Goal: Check status: Check status

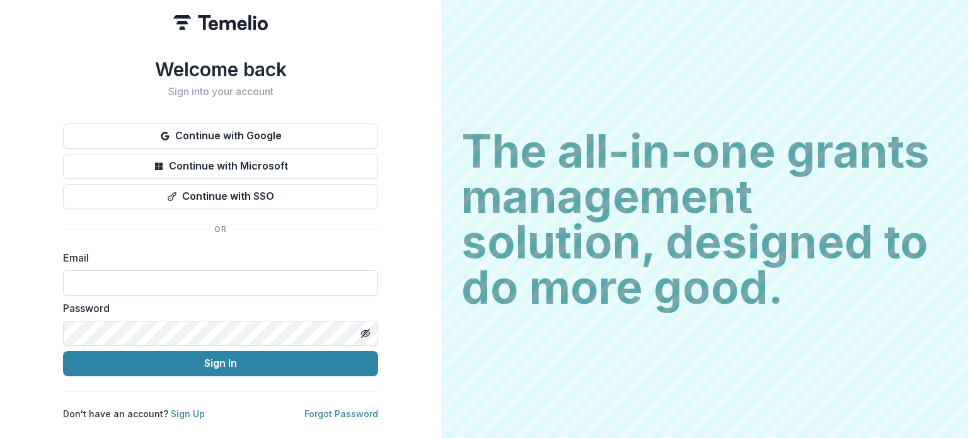
click at [218, 277] on input at bounding box center [220, 282] width 315 height 25
type input "**********"
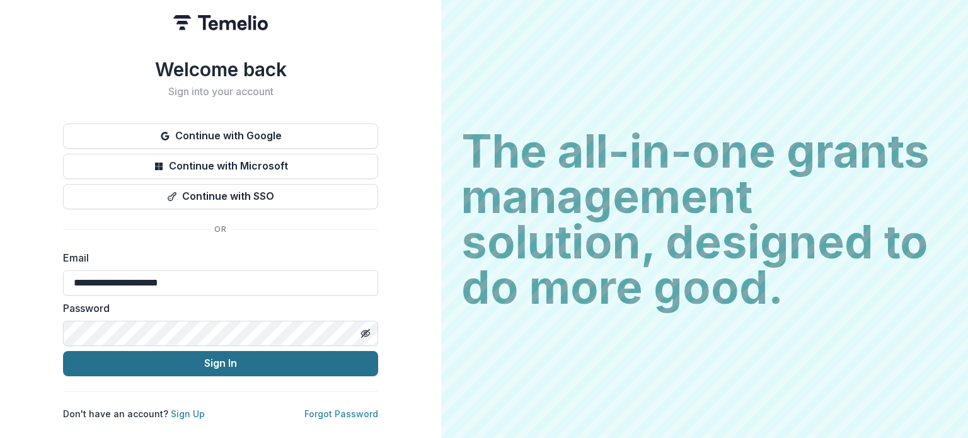
click at [199, 355] on button "Sign In" at bounding box center [220, 363] width 315 height 25
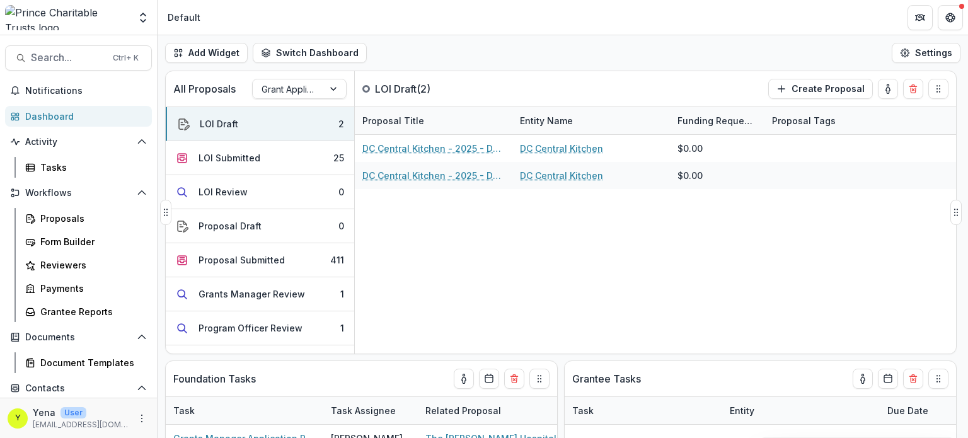
click at [391, 283] on div "DC Central Kitchen - 2025 - DC - Full Application DC Central Kitchen $0.00 DC C…" at bounding box center [655, 244] width 601 height 219
click at [63, 66] on button "Search... Ctrl + K" at bounding box center [78, 57] width 147 height 25
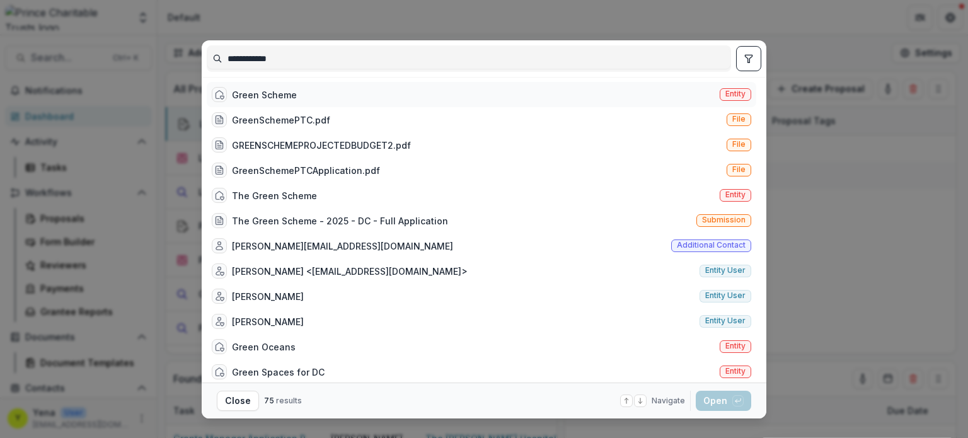
type input "**********"
click at [310, 95] on div "Green Scheme Entity" at bounding box center [481, 94] width 549 height 25
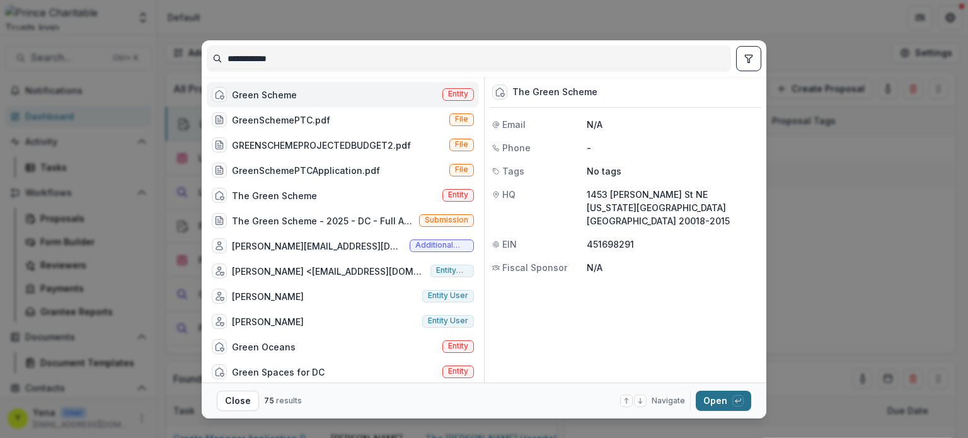
click at [718, 399] on button "Open with enter key" at bounding box center [723, 401] width 55 height 20
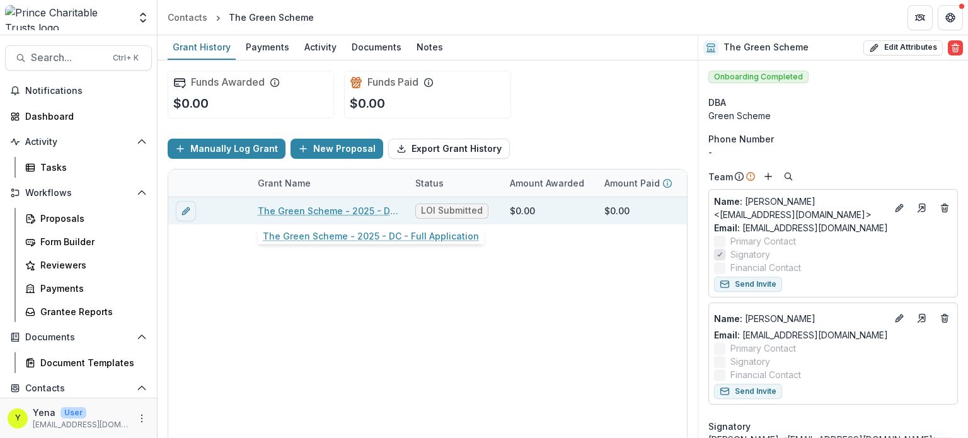
scroll to position [10, 0]
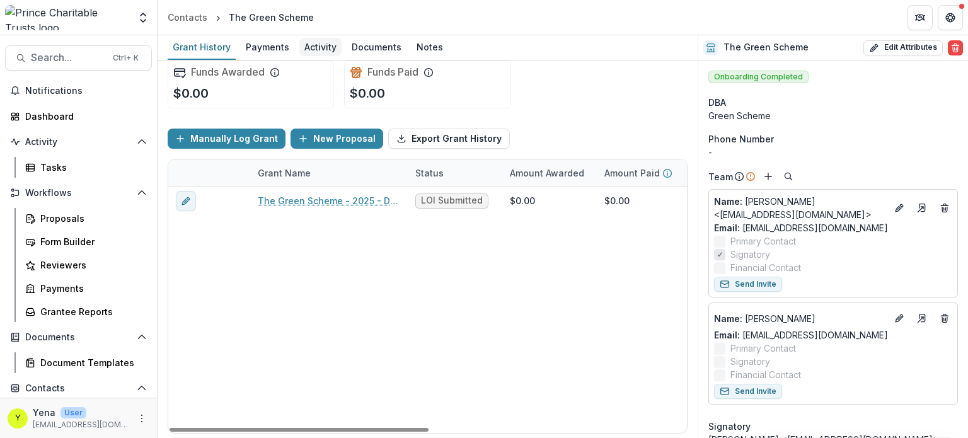
click at [325, 40] on div "Activity" at bounding box center [320, 47] width 42 height 18
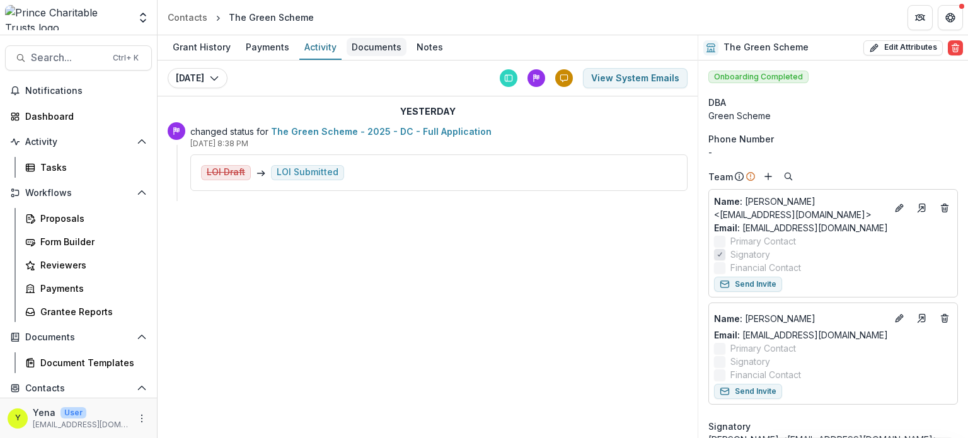
click at [384, 49] on div "Documents" at bounding box center [377, 47] width 60 height 18
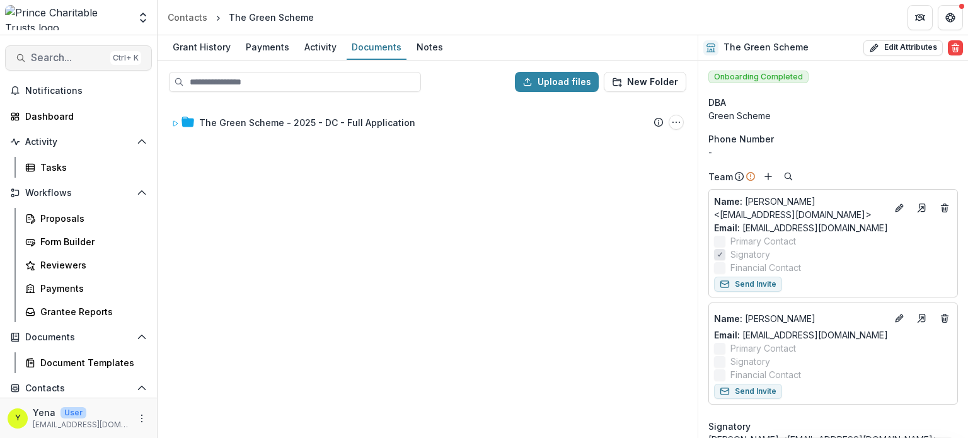
click at [56, 54] on span "Search..." at bounding box center [68, 58] width 74 height 12
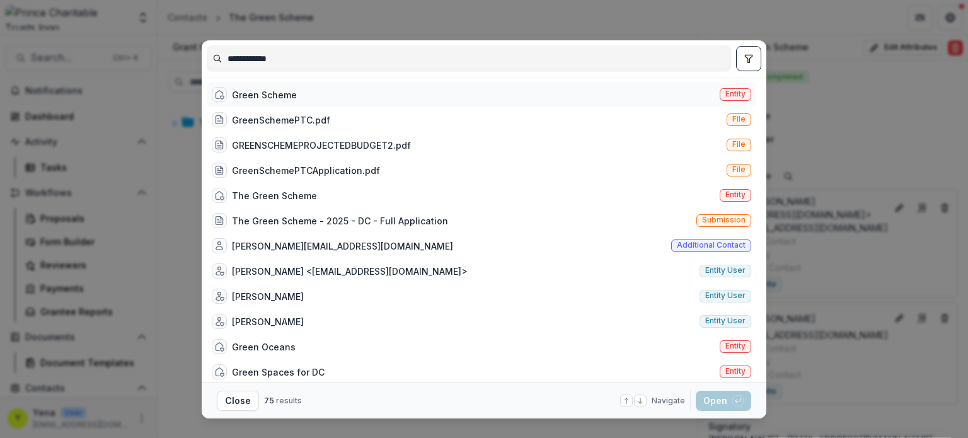
type input "**********"
click at [313, 86] on div "Green Scheme Entity" at bounding box center [481, 94] width 549 height 25
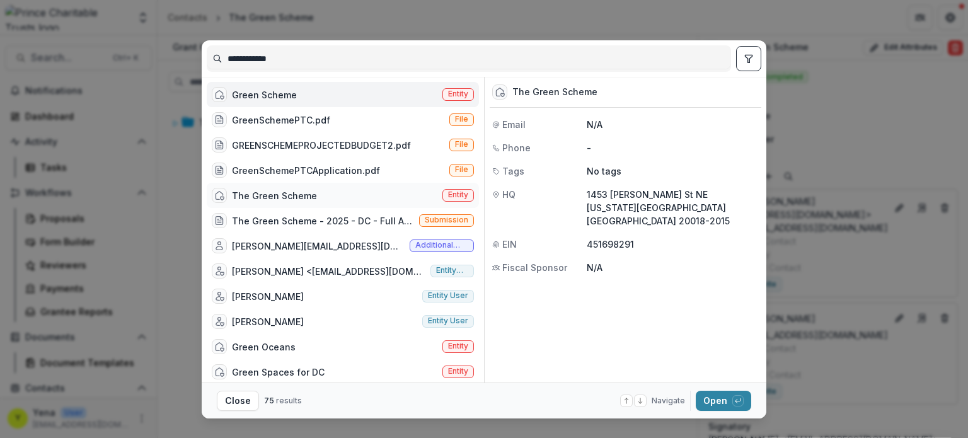
click at [291, 197] on div "The Green Scheme" at bounding box center [274, 195] width 85 height 13
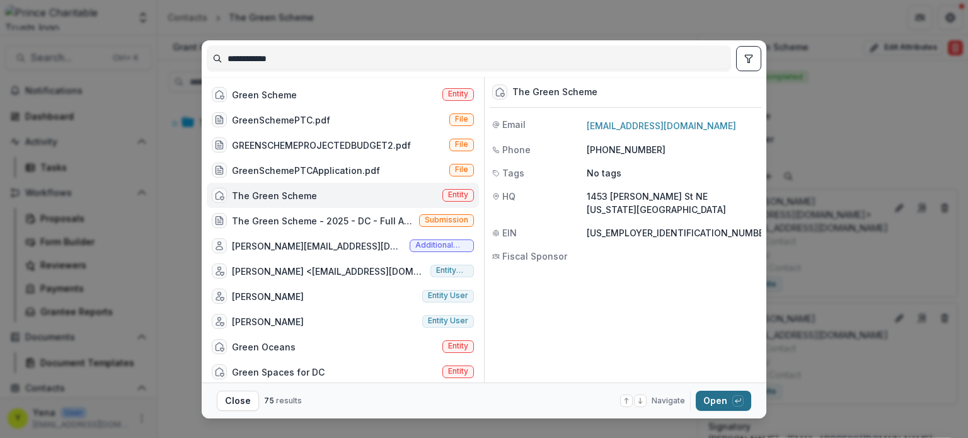
click at [711, 405] on button "Open with enter key" at bounding box center [723, 401] width 55 height 20
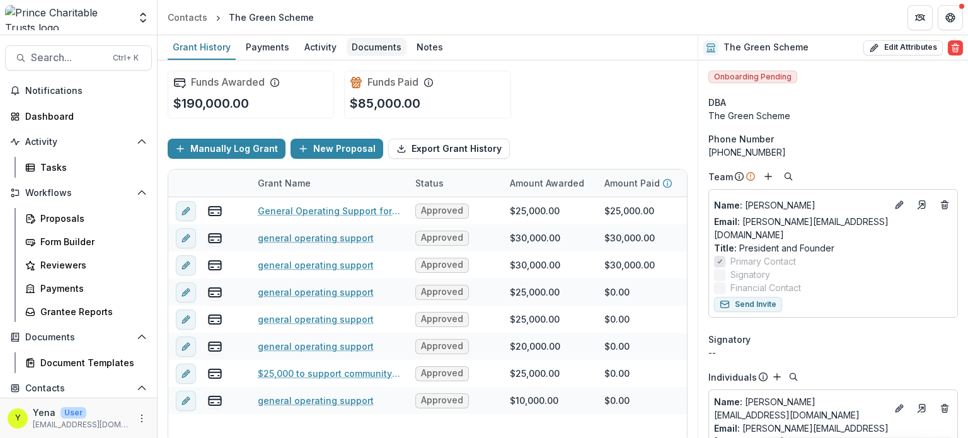
click at [359, 49] on div "Documents" at bounding box center [377, 47] width 60 height 18
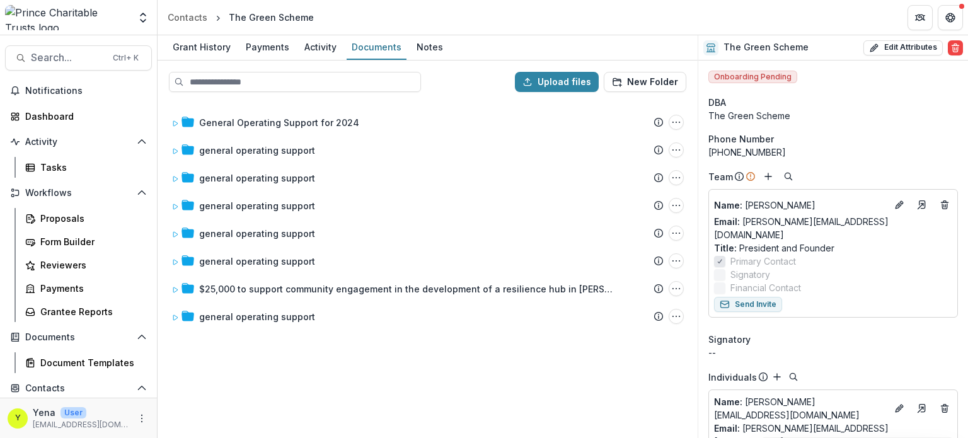
click at [354, 374] on div "General Operating Support for 2024 Submission Temelio Proposal Attached proposa…" at bounding box center [427, 269] width 537 height 335
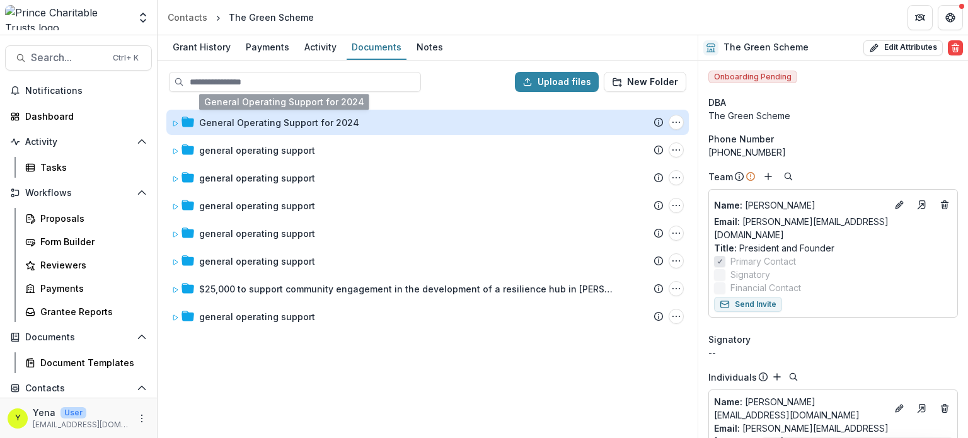
click at [218, 116] on div "General Operating Support for 2024" at bounding box center [279, 122] width 160 height 13
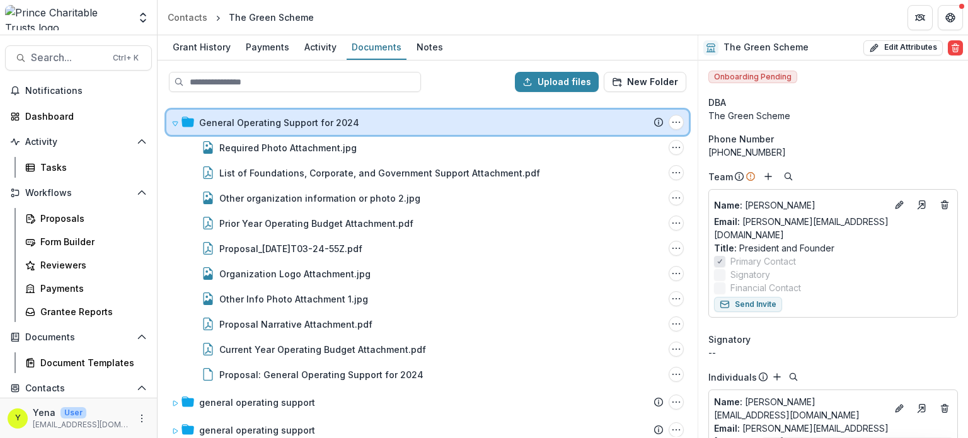
click at [170, 120] on div "General Operating Support for 2024 Submission Temelio Proposal Attached proposa…" at bounding box center [427, 122] width 522 height 25
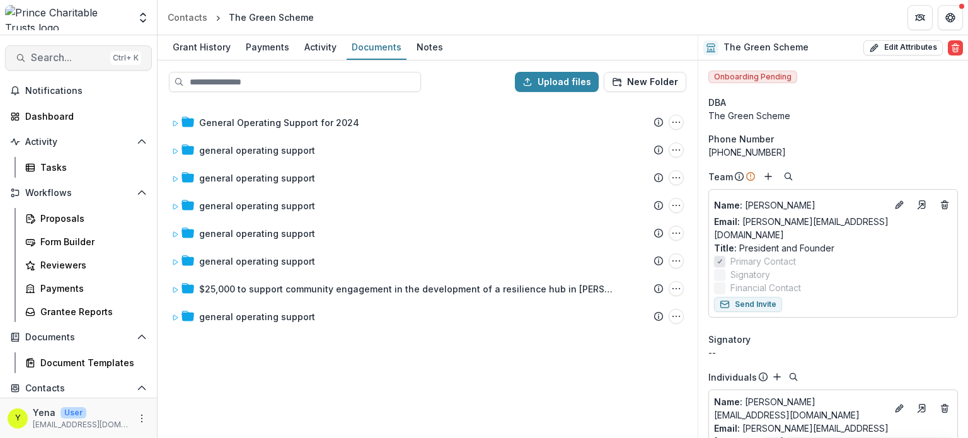
click at [57, 60] on span "Search..." at bounding box center [68, 58] width 74 height 12
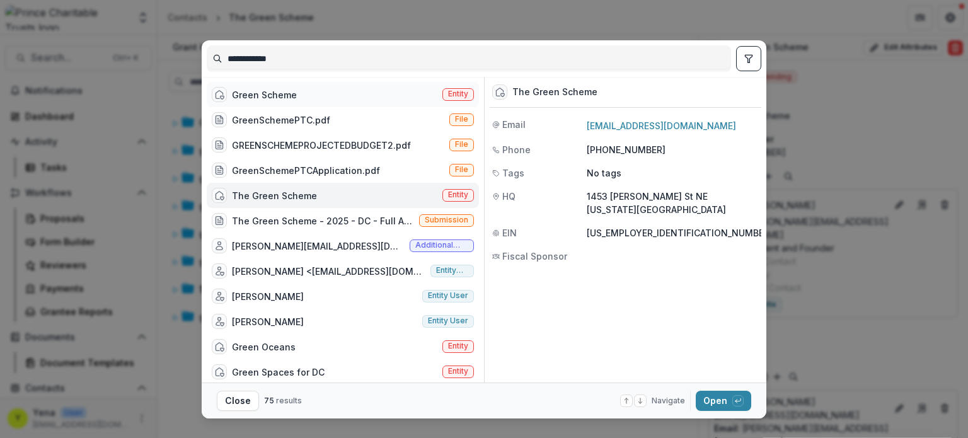
click at [268, 98] on div "Green Scheme" at bounding box center [264, 94] width 65 height 13
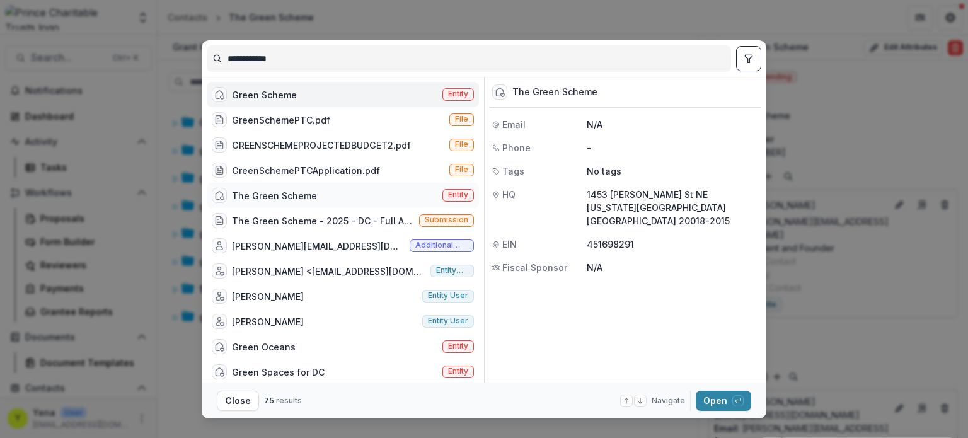
click at [333, 192] on div "The Green Scheme Entity" at bounding box center [343, 195] width 272 height 25
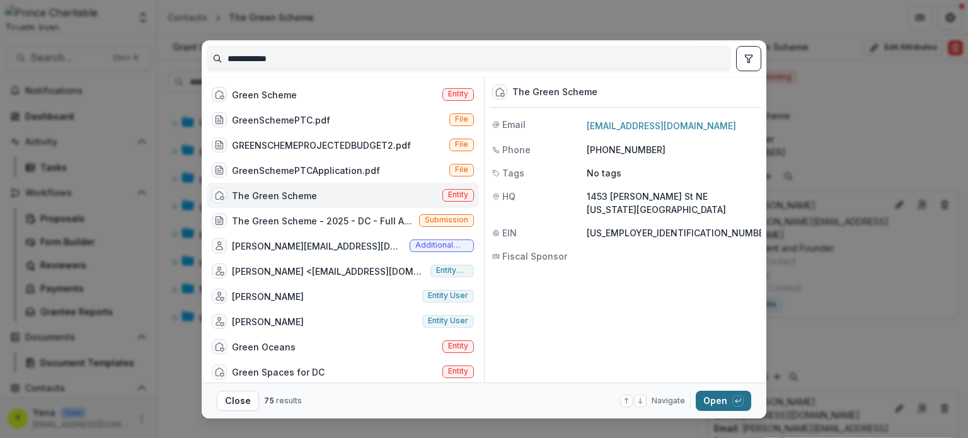
click at [721, 410] on button "Open with enter key" at bounding box center [723, 401] width 55 height 20
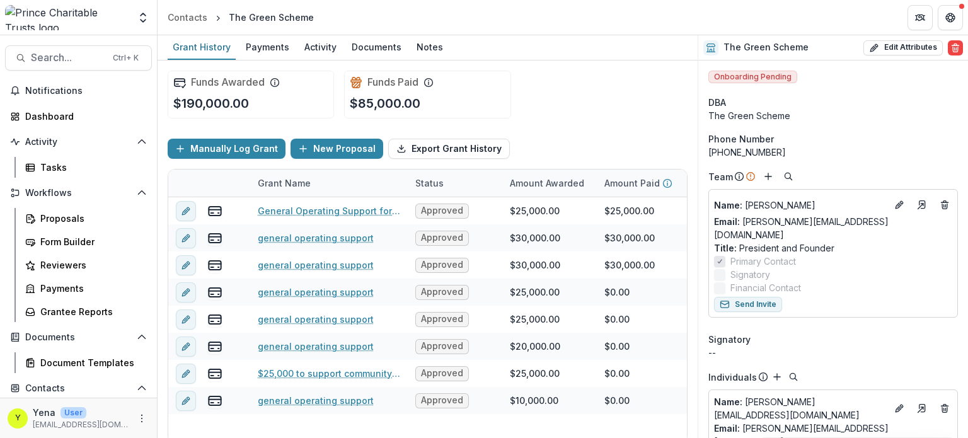
click at [370, 60] on div "Grant History Payments Activity Documents Notes" at bounding box center [428, 47] width 540 height 25
click at [365, 54] on div "Documents" at bounding box center [377, 47] width 60 height 18
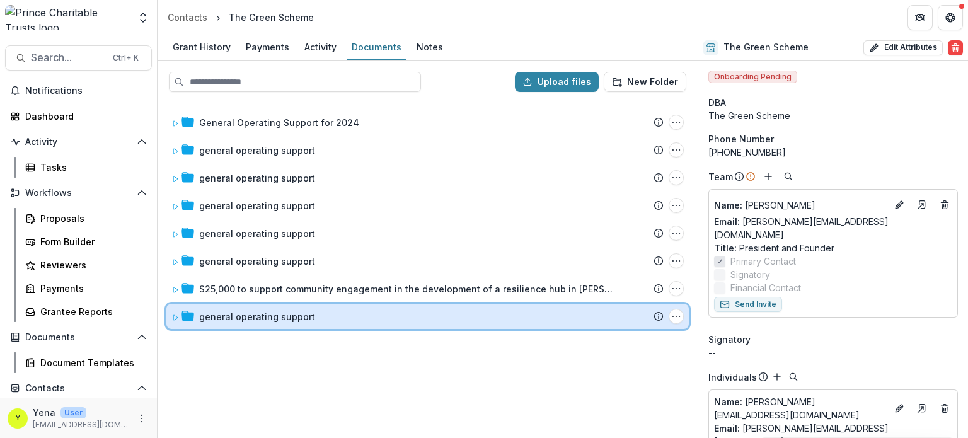
click at [169, 319] on div "general operating support Submission Temelio Proposal Attached proposal documen…" at bounding box center [427, 316] width 522 height 25
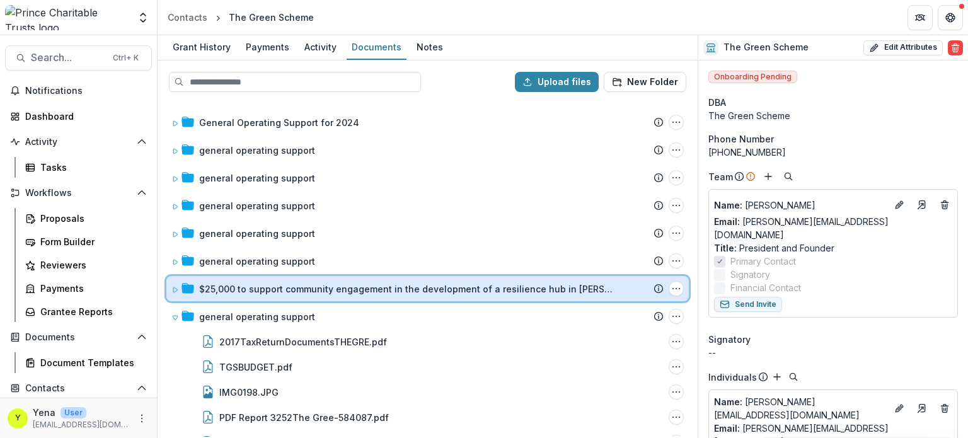
click at [169, 292] on div "$25,000 to support community engagement in the development of a resilience hub …" at bounding box center [427, 288] width 522 height 25
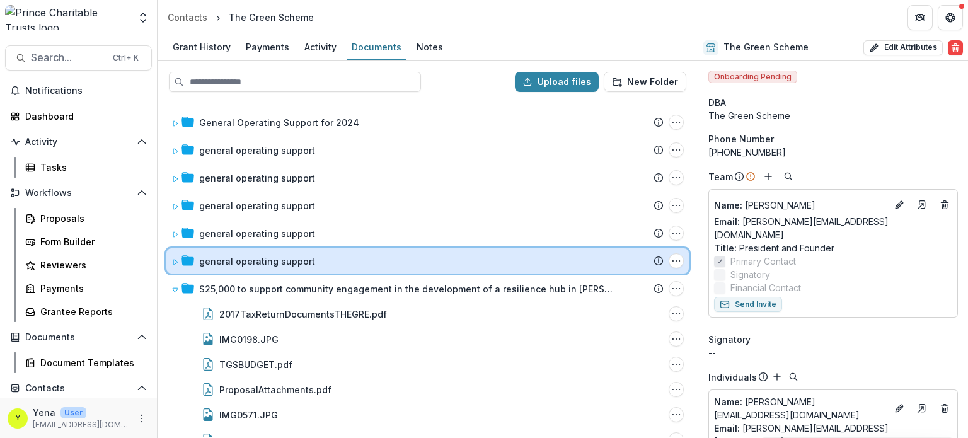
click at [173, 260] on icon at bounding box center [175, 262] width 4 height 5
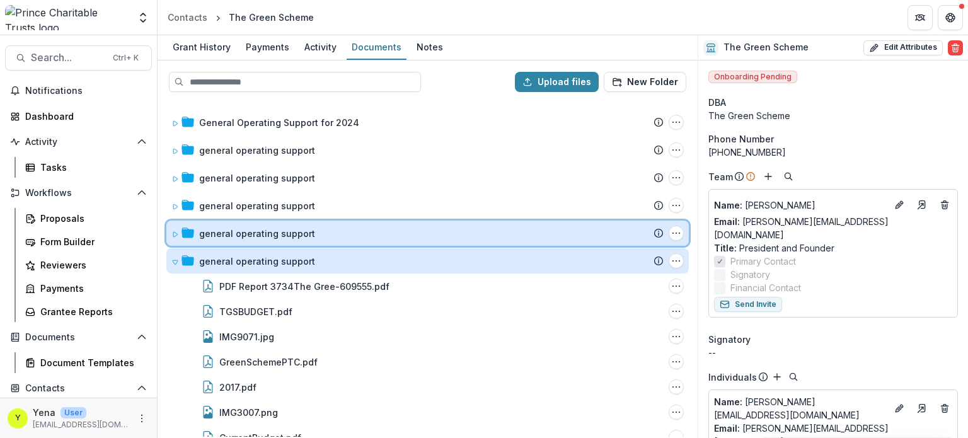
click at [166, 231] on div "general operating support Submission Temelio Proposal Attached proposal documen…" at bounding box center [427, 233] width 522 height 25
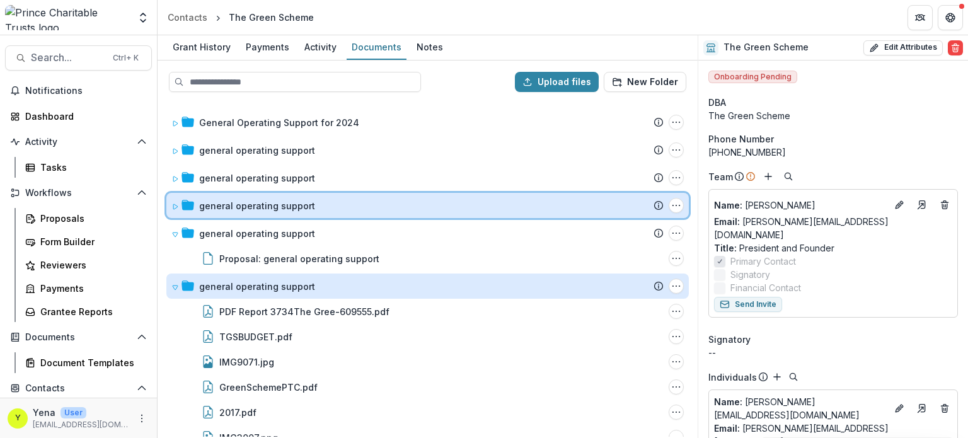
click at [171, 203] on icon at bounding box center [175, 207] width 8 height 8
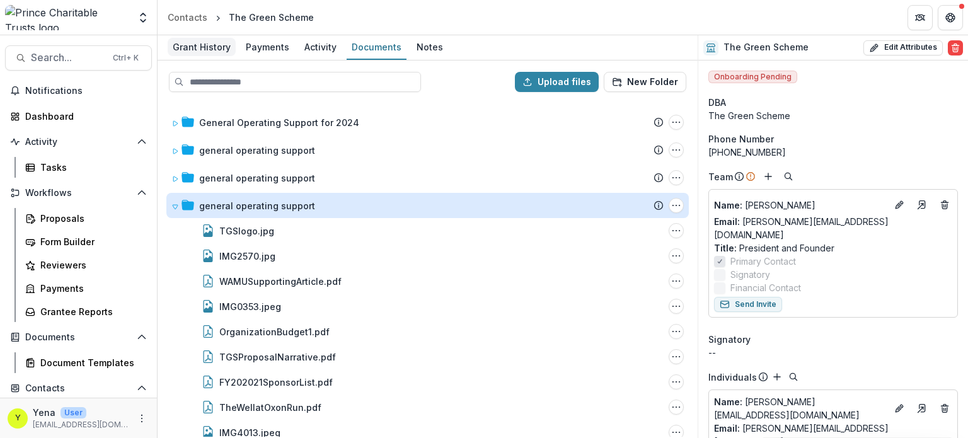
click at [192, 55] on div "Grant History" at bounding box center [202, 47] width 68 height 18
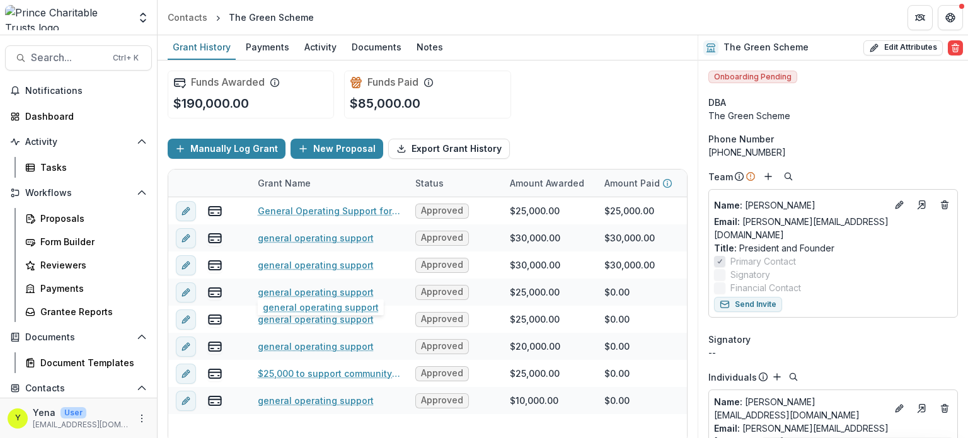
scroll to position [10, 0]
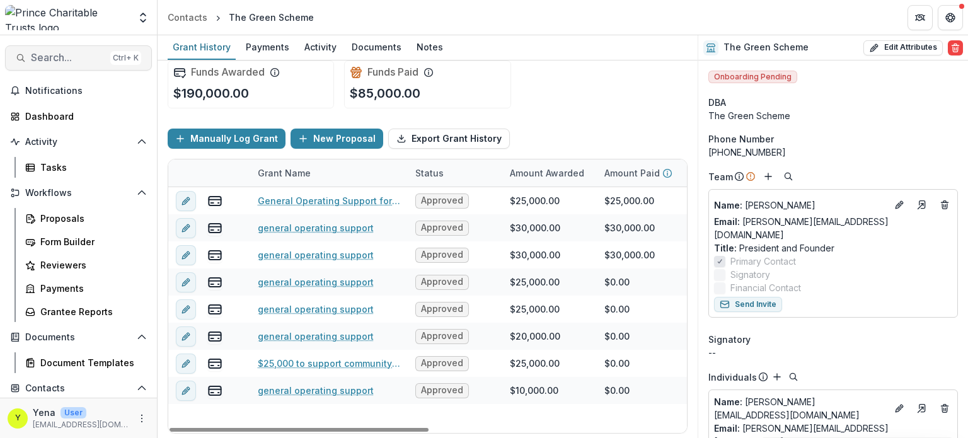
click at [45, 49] on button "Search... Ctrl + K" at bounding box center [78, 57] width 147 height 25
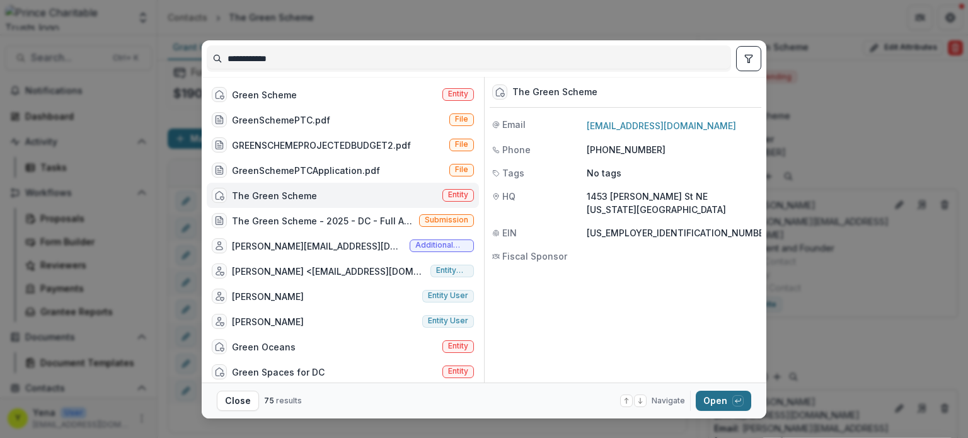
click at [704, 403] on button "Open with enter key" at bounding box center [723, 401] width 55 height 20
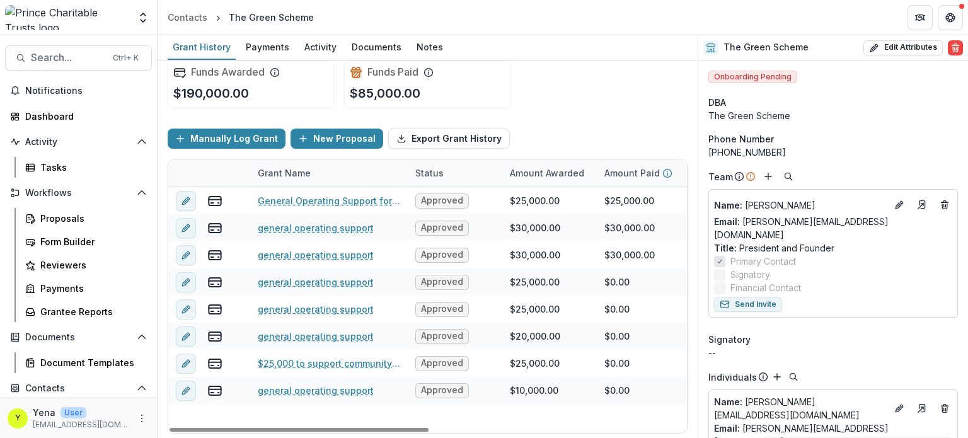
click at [532, 102] on div "Funds Awarded $190,000.00 Funds Paid $85,000.00" at bounding box center [428, 84] width 520 height 68
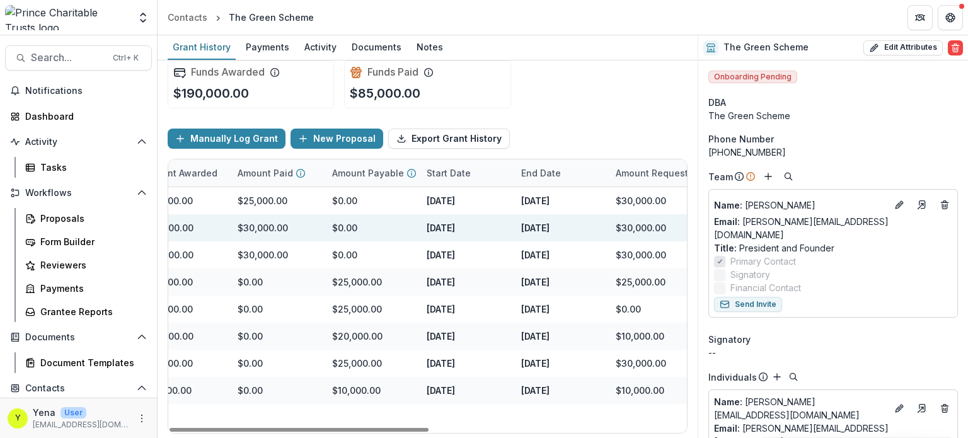
scroll to position [0, 365]
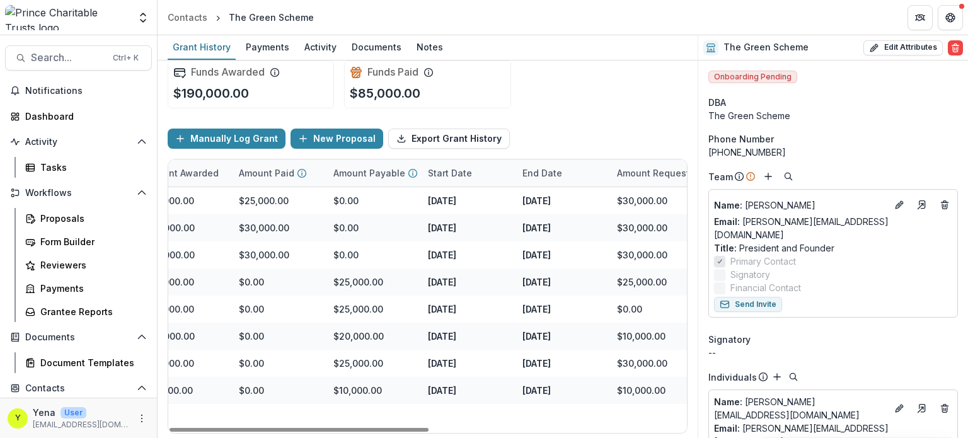
click at [491, 409] on div "General Operating Support for 2024 Approved $25,000.00 $25,000.00 $0.00 Nov 12,…" at bounding box center [316, 310] width 1027 height 246
click at [530, 119] on div "Manually Log Grant New Proposal Export Grant History" at bounding box center [428, 138] width 520 height 40
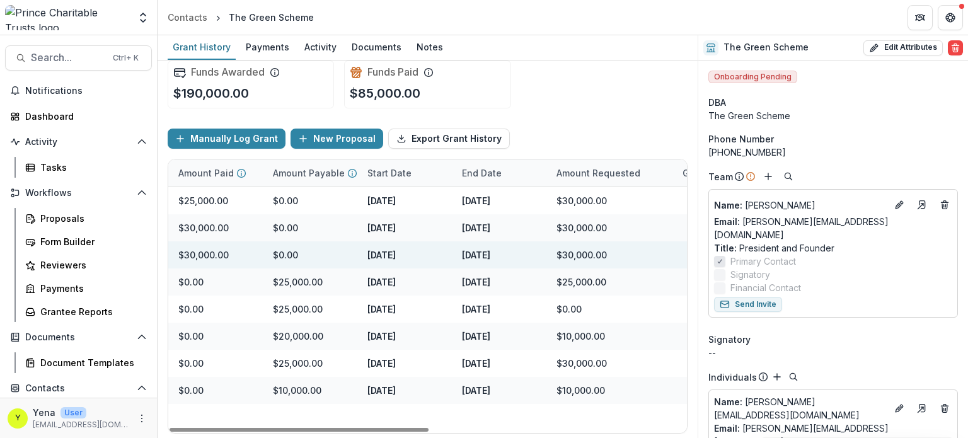
scroll to position [0, 0]
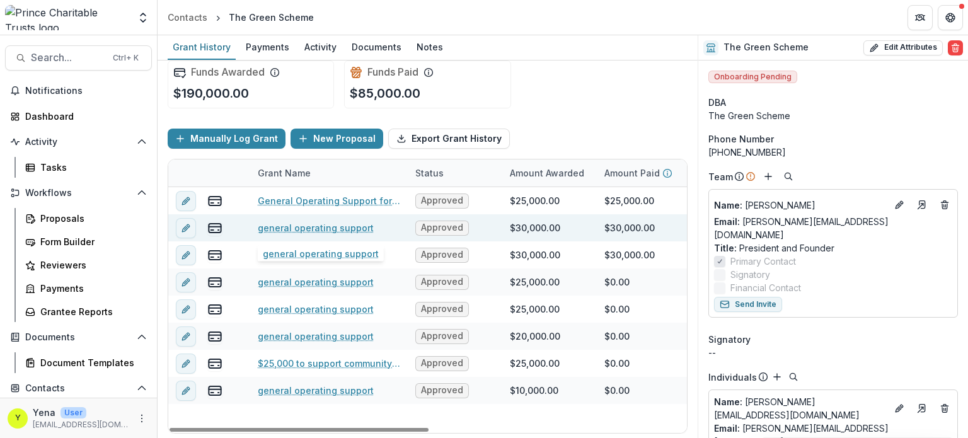
click at [342, 229] on link "general operating support" at bounding box center [316, 227] width 116 height 13
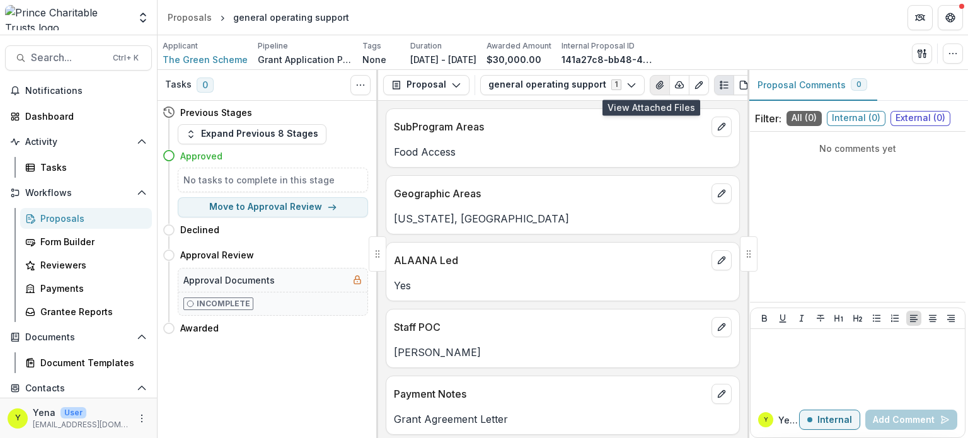
click at [656, 88] on icon "View Attached Files" at bounding box center [659, 85] width 7 height 8
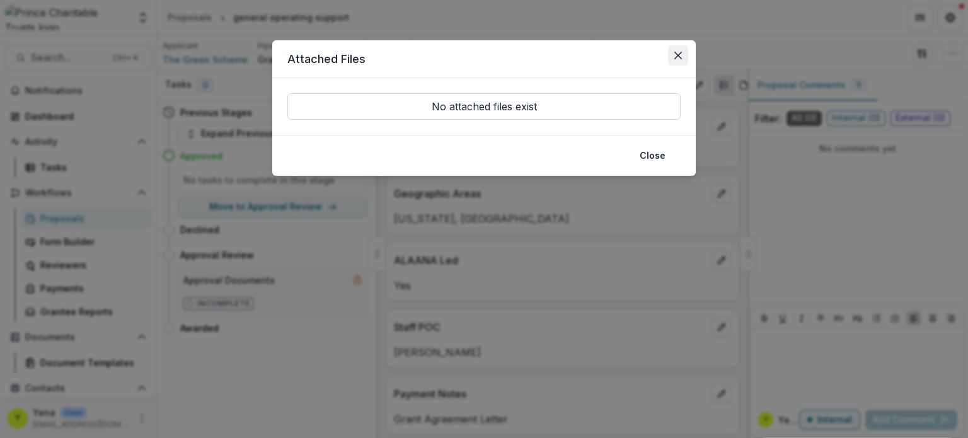
click at [678, 52] on icon "Close" at bounding box center [678, 56] width 8 height 8
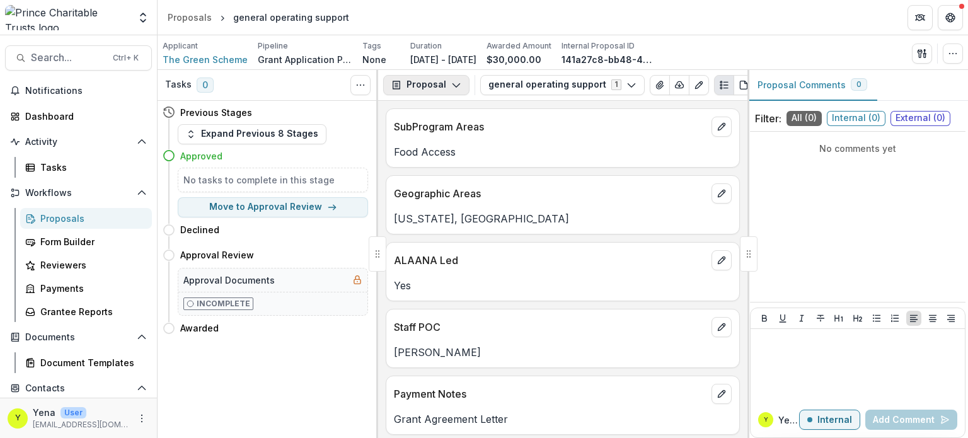
click at [426, 86] on button "Proposal" at bounding box center [426, 85] width 86 height 20
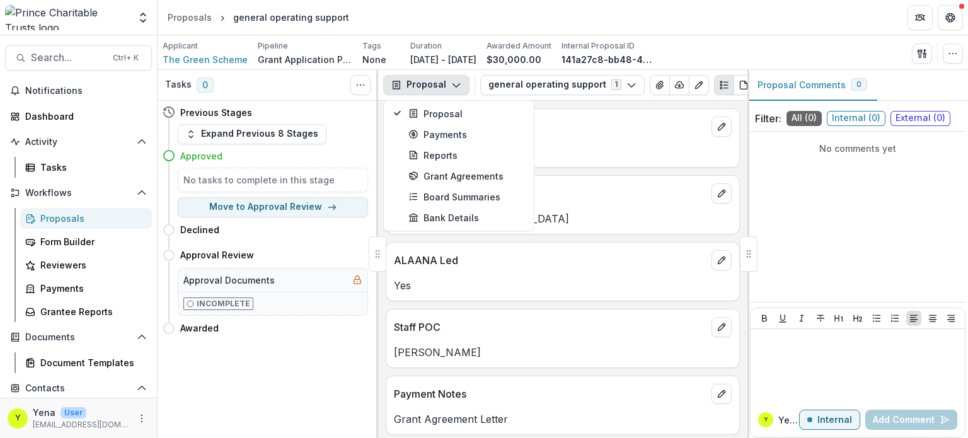
click at [295, 359] on div "Tasks 0 Show Cancelled Tasks Previous Stages Expand Previous 8 Stages Approved …" at bounding box center [268, 254] width 221 height 369
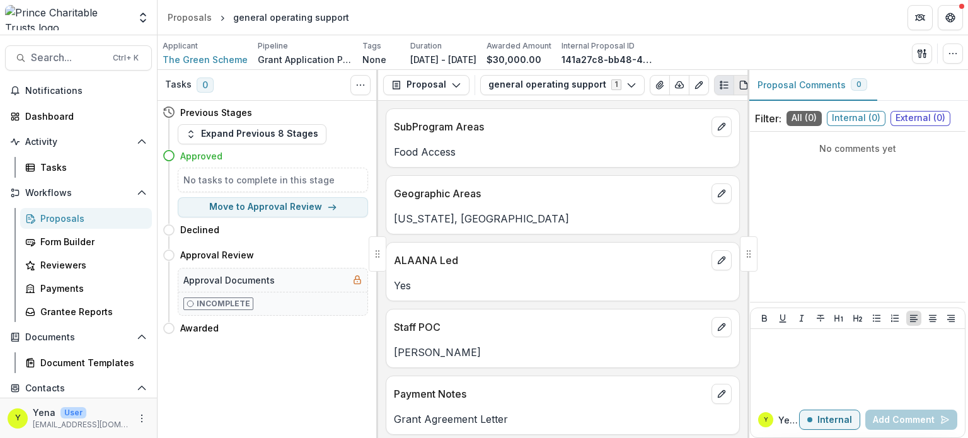
click at [738, 84] on icon "PDF view" at bounding box center [743, 85] width 10 height 10
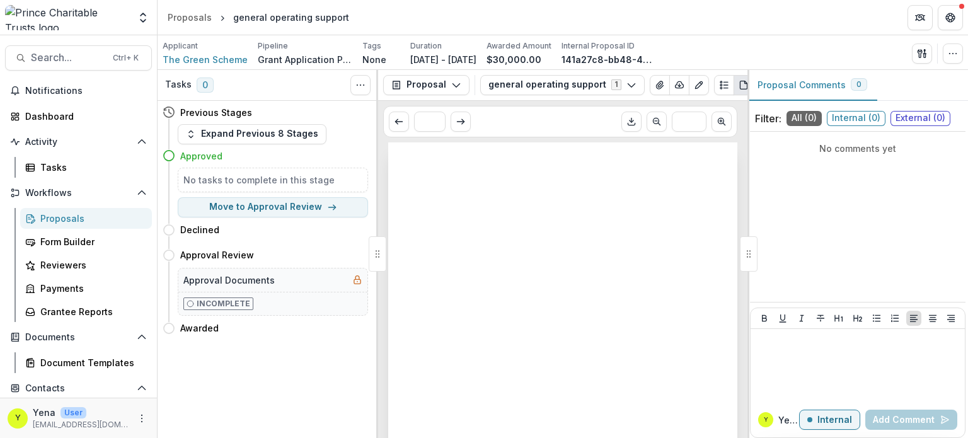
click at [309, 370] on div "Tasks 0 Show Cancelled Tasks Previous Stages Expand Previous 8 Stages Approved …" at bounding box center [268, 254] width 221 height 369
click at [198, 19] on div "Proposals" at bounding box center [190, 17] width 44 height 13
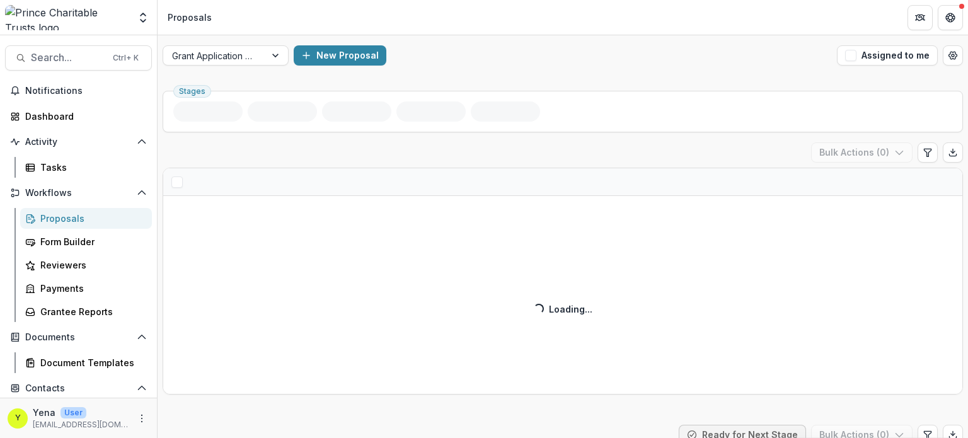
click at [422, 46] on div "New Proposal" at bounding box center [563, 55] width 538 height 20
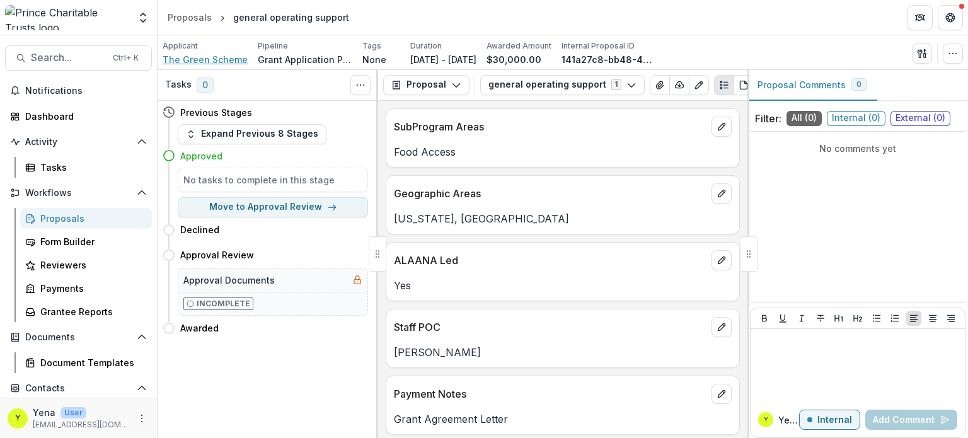
click at [219, 57] on span "The Green Scheme" at bounding box center [205, 59] width 85 height 13
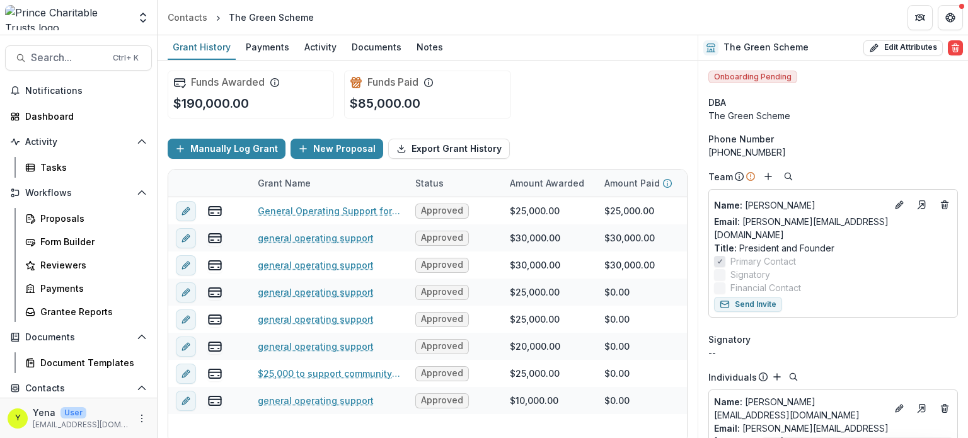
click at [592, 139] on div "Manually Log Grant New Proposal Export Grant History" at bounding box center [428, 149] width 520 height 40
click at [549, 110] on div "Funds Awarded $190,000.00 Funds Paid $85,000.00" at bounding box center [428, 94] width 520 height 68
click at [371, 44] on div "Documents" at bounding box center [377, 47] width 60 height 18
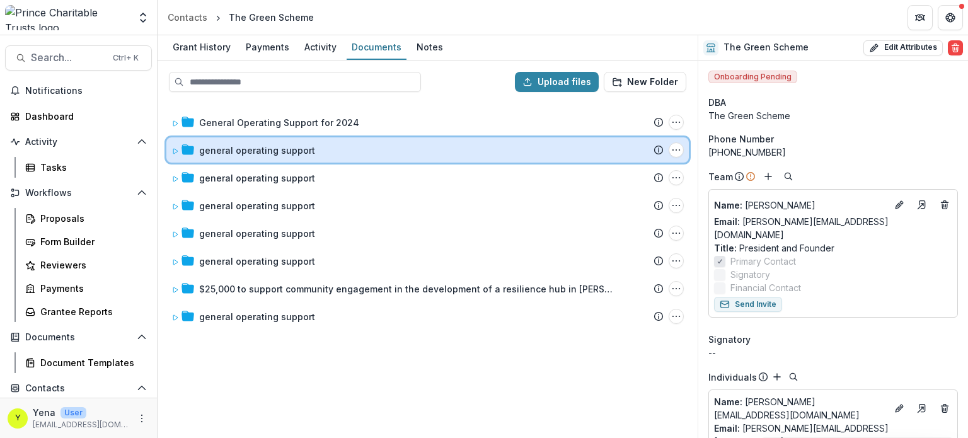
click at [175, 151] on icon at bounding box center [175, 151] width 8 height 8
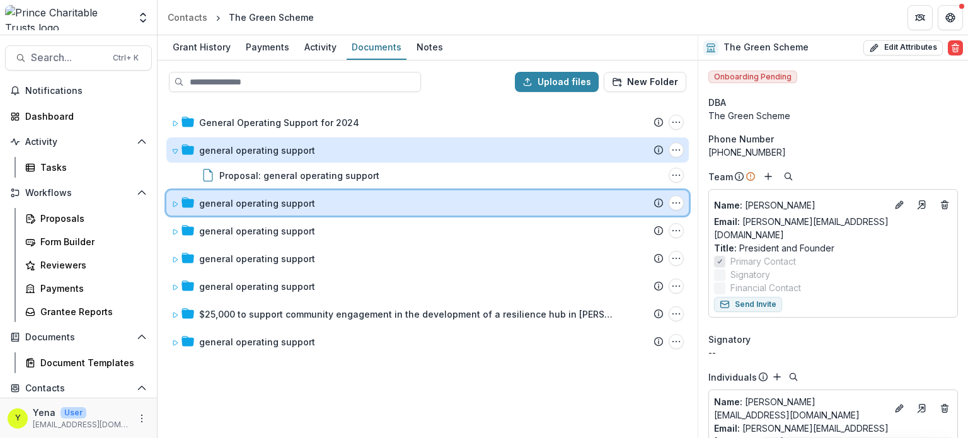
click at [174, 200] on icon at bounding box center [175, 204] width 8 height 8
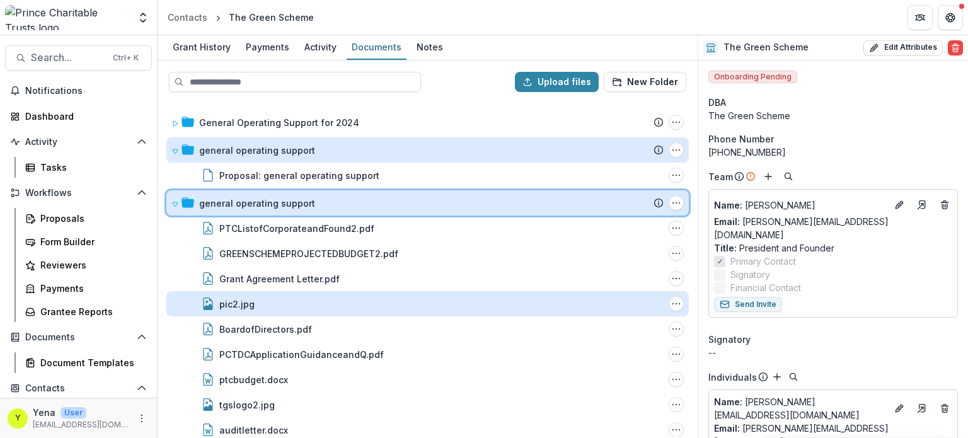
scroll to position [201, 0]
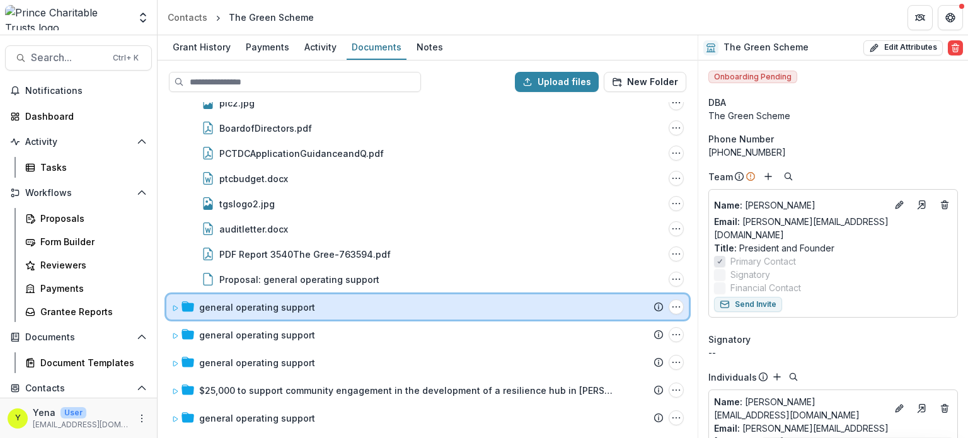
click at [171, 307] on icon at bounding box center [175, 308] width 8 height 8
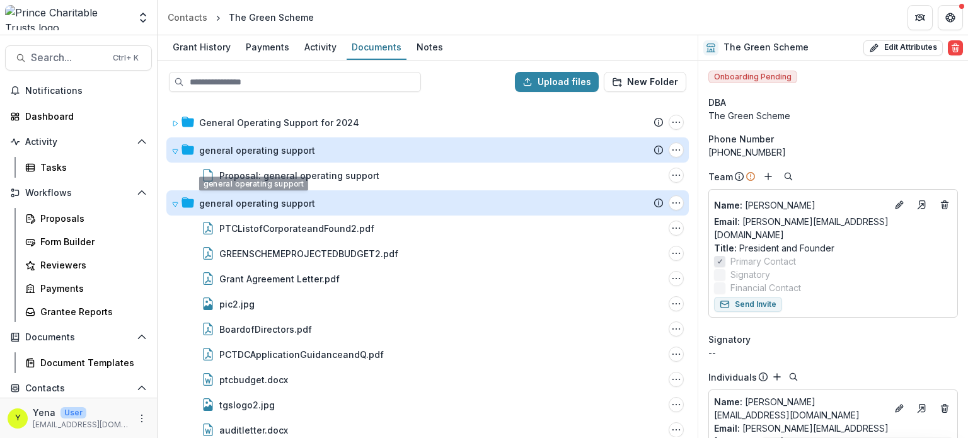
scroll to position [4, 0]
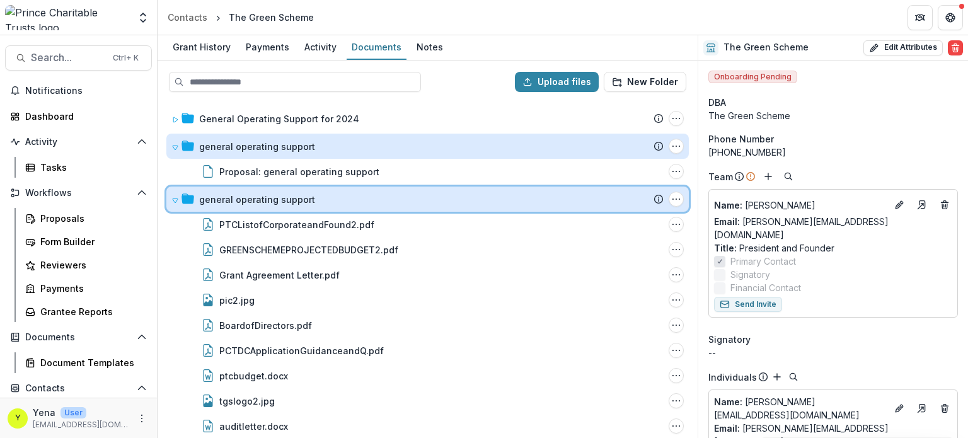
click at [174, 200] on icon at bounding box center [175, 201] width 8 height 8
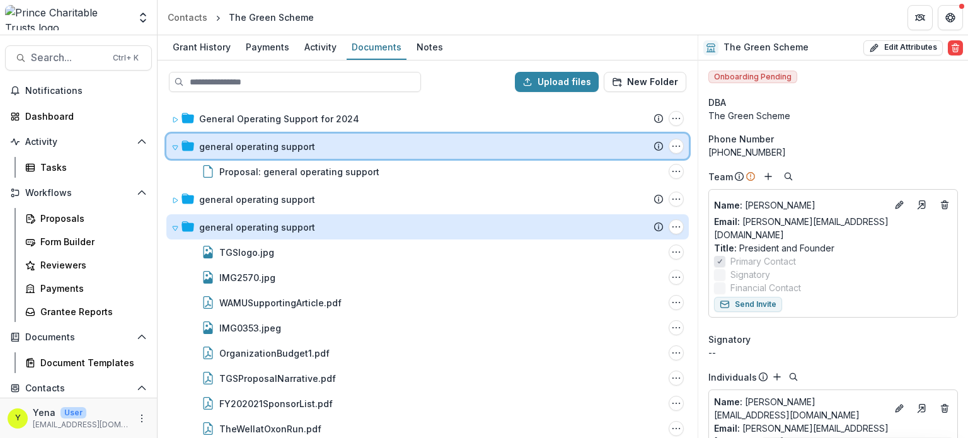
click at [175, 146] on icon at bounding box center [175, 148] width 8 height 8
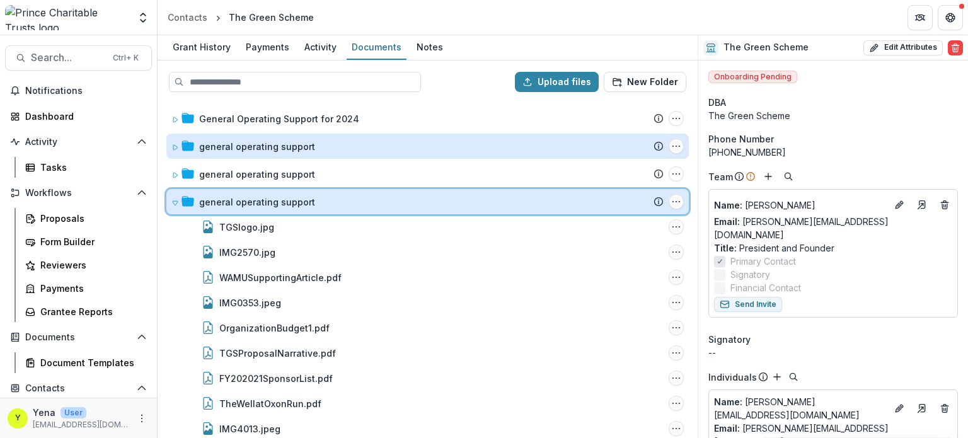
click at [175, 202] on icon at bounding box center [175, 203] width 8 height 8
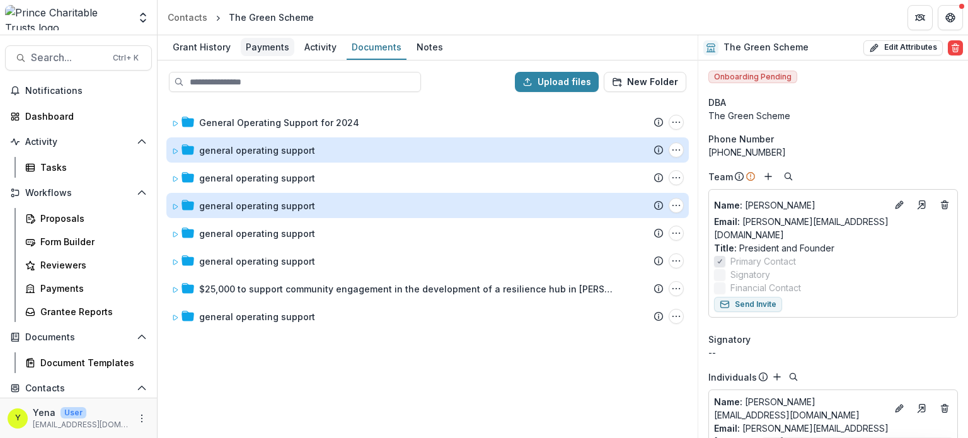
click at [255, 51] on div "Payments" at bounding box center [268, 47] width 54 height 18
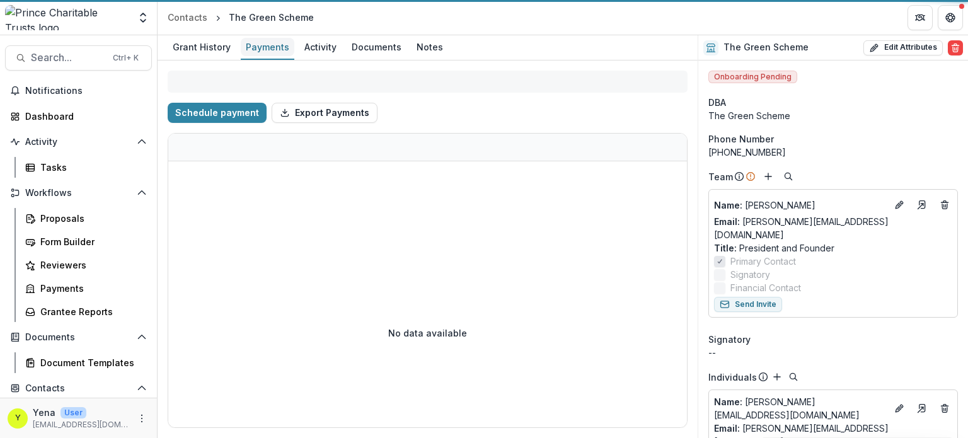
select select "****"
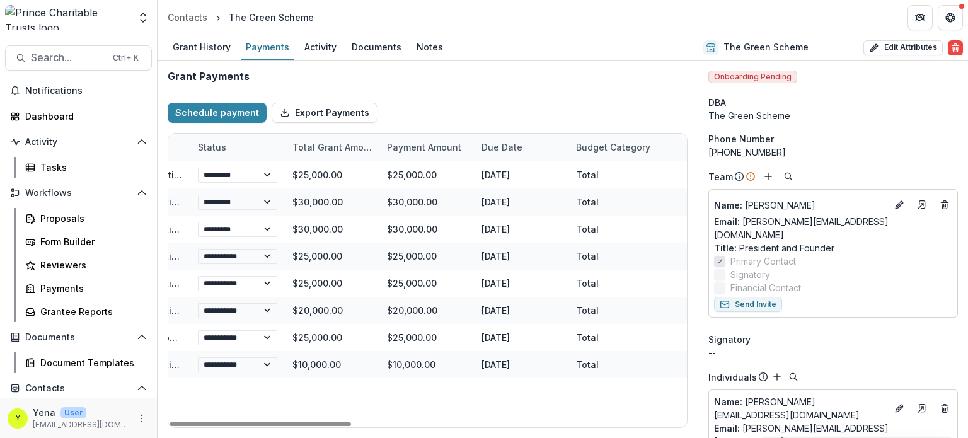
scroll to position [0, 166]
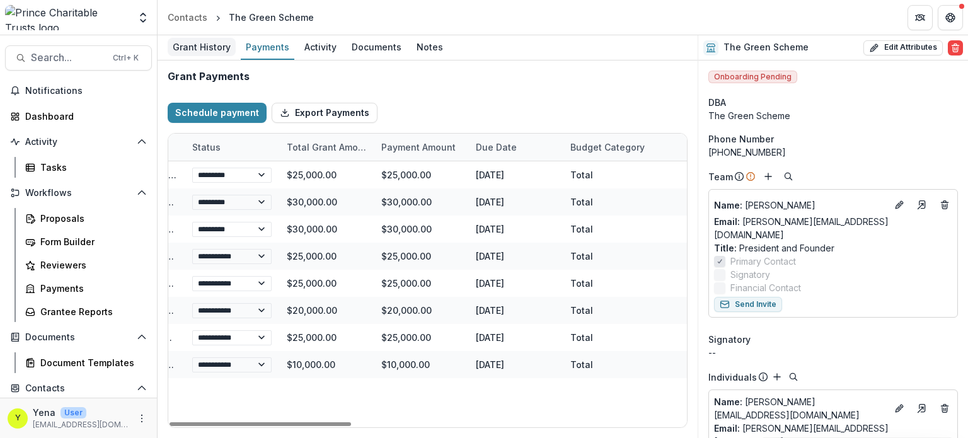
click at [204, 45] on div "Grant History" at bounding box center [202, 47] width 68 height 18
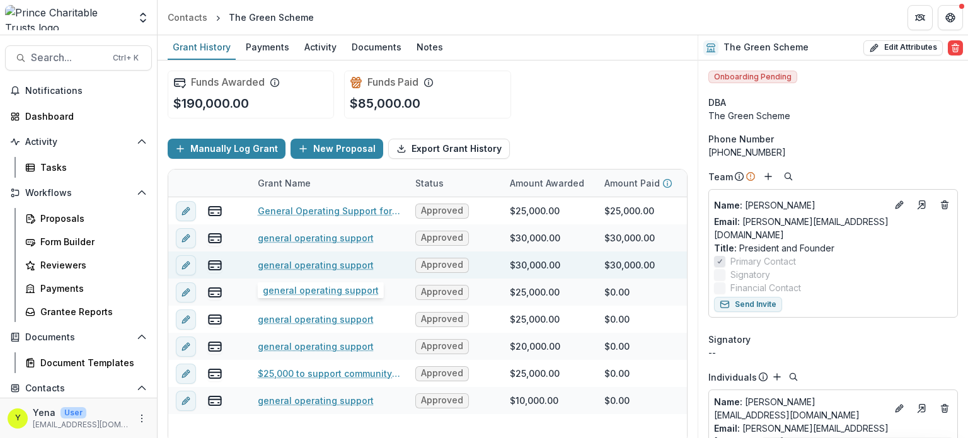
click at [330, 261] on link "general operating support" at bounding box center [316, 264] width 116 height 13
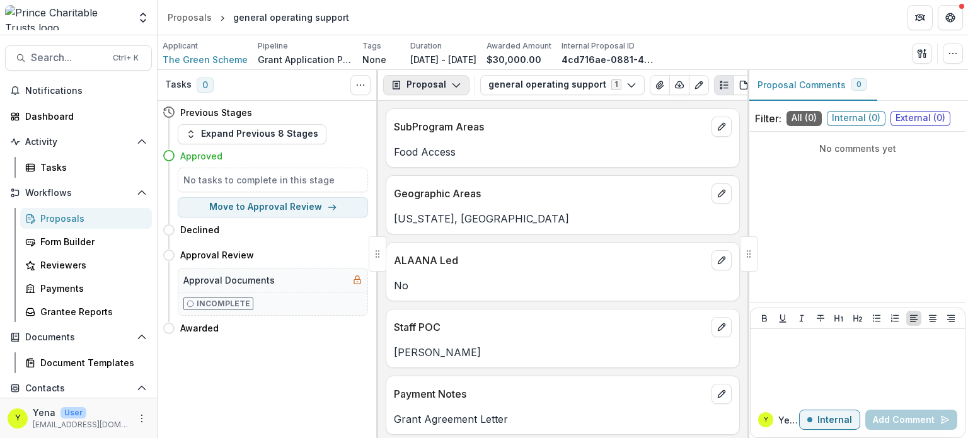
click at [444, 86] on button "Proposal" at bounding box center [426, 85] width 86 height 20
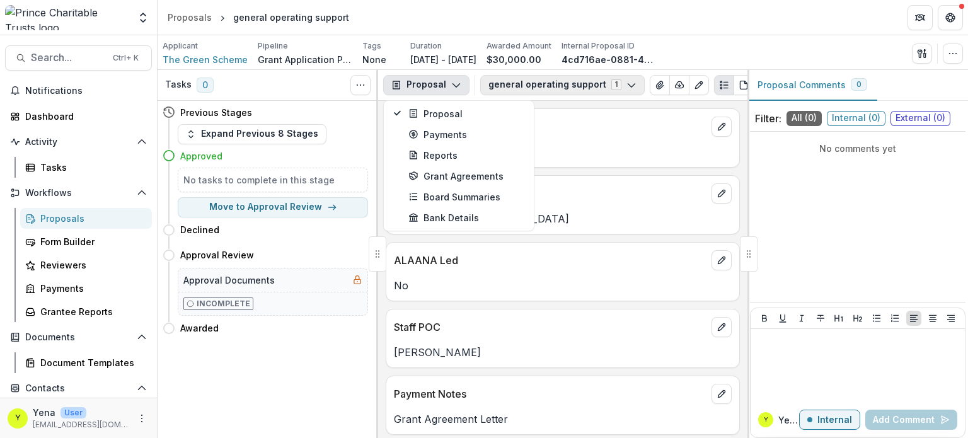
click at [626, 81] on icon "button" at bounding box center [631, 85] width 10 height 10
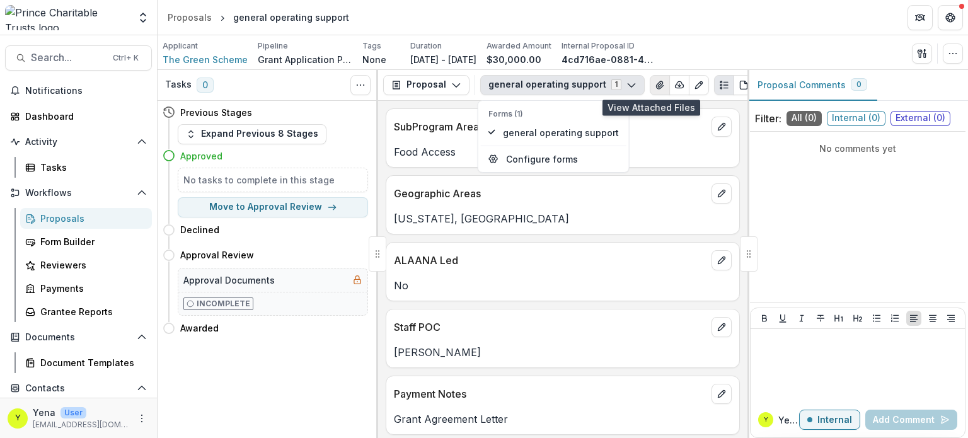
click at [656, 83] on icon "View Attached Files" at bounding box center [659, 85] width 7 height 8
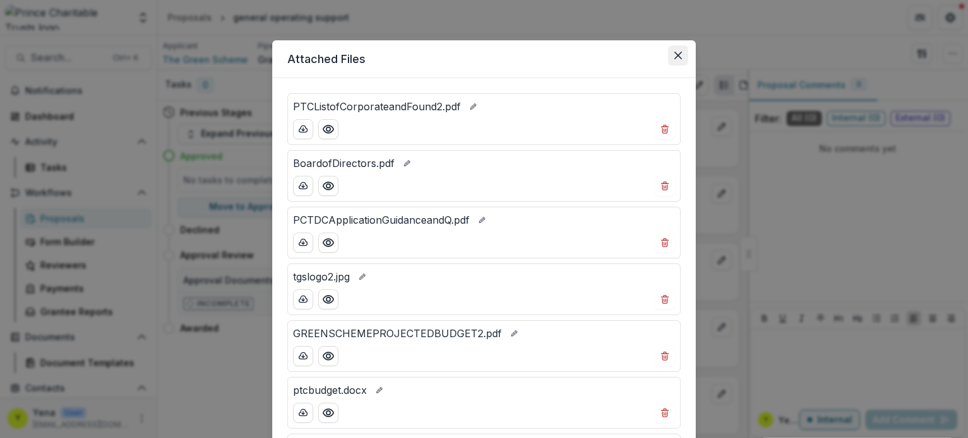
click at [670, 52] on button "Close" at bounding box center [678, 55] width 20 height 20
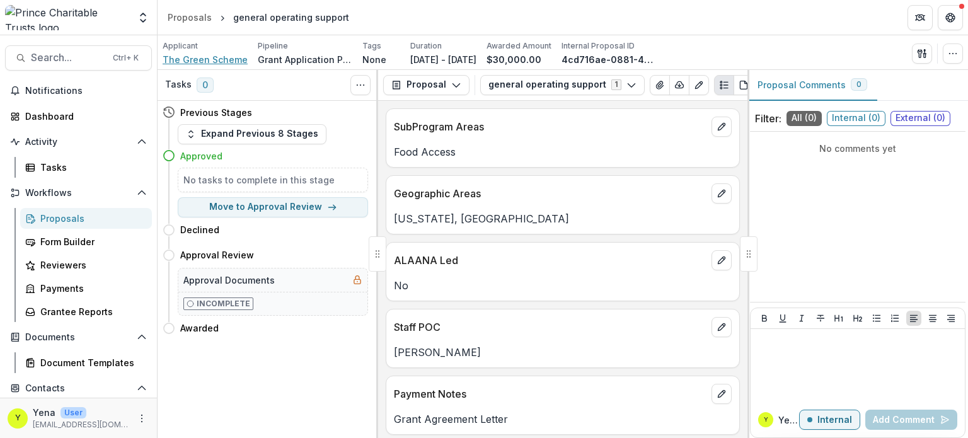
click at [194, 55] on span "The Green Scheme" at bounding box center [205, 59] width 85 height 13
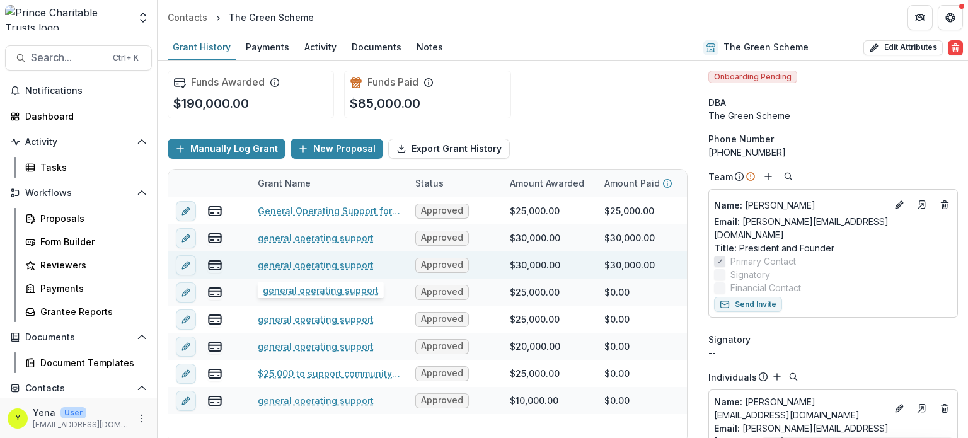
click at [338, 262] on link "general operating support" at bounding box center [316, 264] width 116 height 13
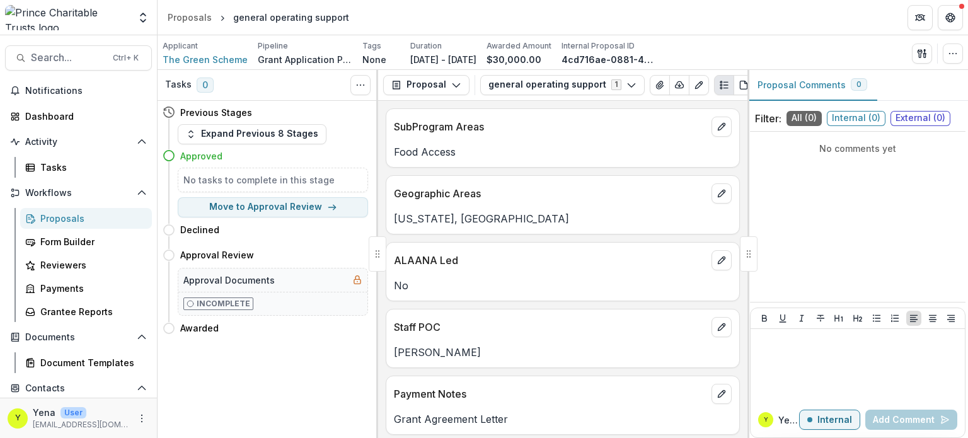
click at [262, 363] on div "Tasks 0 Show Cancelled Tasks Previous Stages Expand Previous 8 Stages Approved …" at bounding box center [268, 254] width 221 height 369
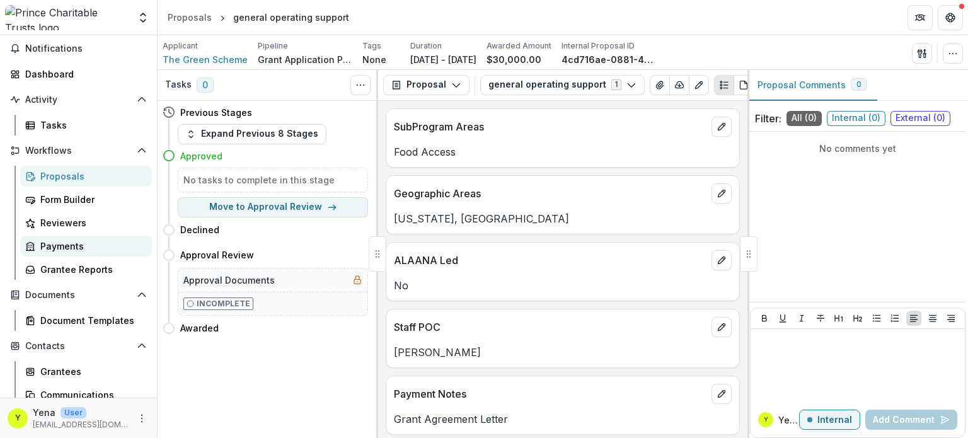
click at [50, 244] on div "Payments" at bounding box center [90, 245] width 101 height 13
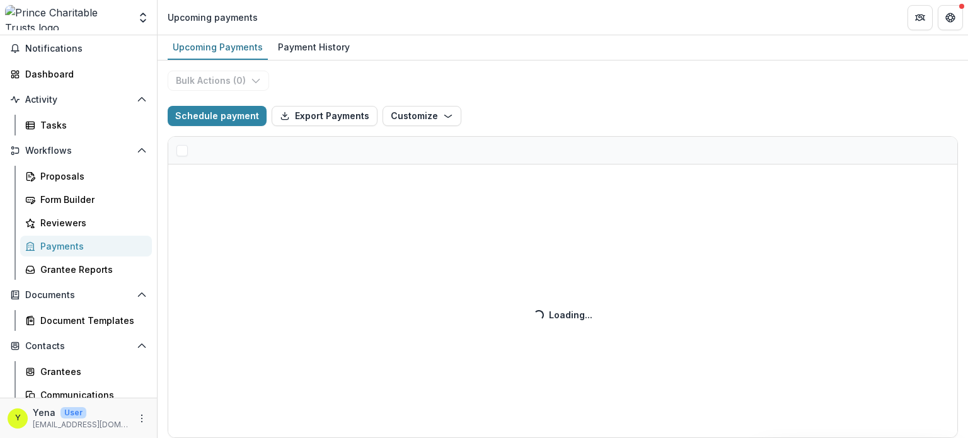
click at [436, 89] on div "Bulk Actions ( 0 ) Schedule payment Export Payments Customize New Custom Field …" at bounding box center [563, 248] width 810 height 377
click at [342, 84] on div "Bulk Actions ( 0 ) Schedule payment Export Payments Customize New Custom Field …" at bounding box center [563, 248] width 810 height 377
click at [67, 174] on div "Proposals" at bounding box center [90, 175] width 101 height 13
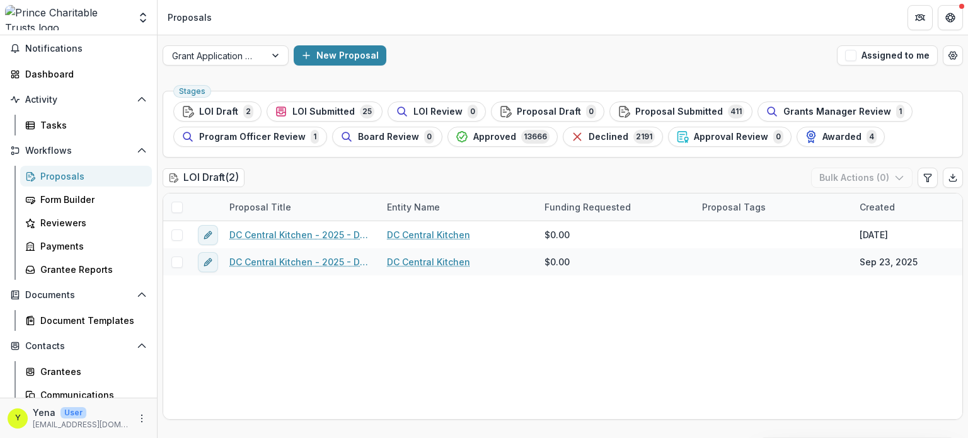
drag, startPoint x: 332, startPoint y: 359, endPoint x: 104, endPoint y: 257, distance: 249.6
click at [332, 359] on div "DC Central Kitchen - 2025 - DC - Full Application DC Central Kitchen $0.00 Sep …" at bounding box center [901, 320] width 1476 height 198
click at [83, 244] on div "Payments" at bounding box center [90, 245] width 101 height 13
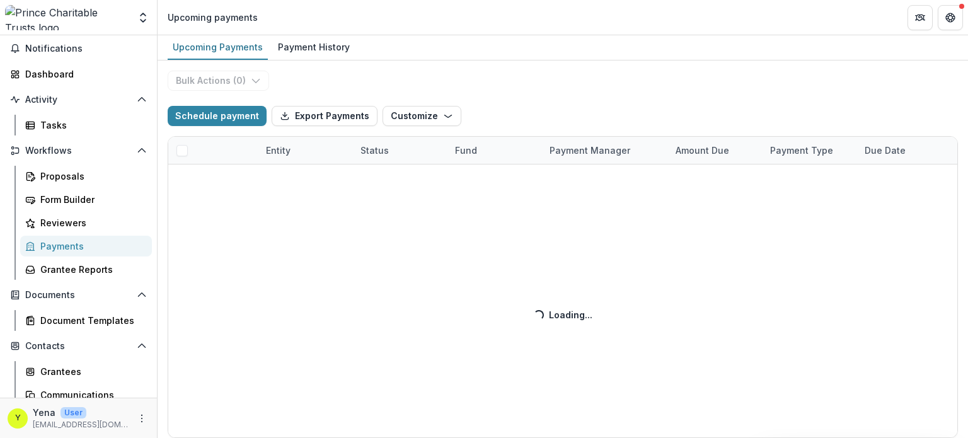
click at [545, 83] on div "Bulk Actions ( 0 ) Schedule payment Export Payments Customize New Custom Field …" at bounding box center [563, 248] width 810 height 377
click at [504, 95] on div "Bulk Actions ( 0 ) Schedule payment Export Payments Customize New Custom Field …" at bounding box center [563, 248] width 810 height 377
click at [471, 83] on div "Bulk Actions ( 0 ) Schedule payment Export Payments Customize New Custom Field …" at bounding box center [563, 248] width 810 height 377
click at [514, 110] on div "Bulk Actions ( 0 ) Schedule payment Export Payments Customize New Custom Field …" at bounding box center [563, 248] width 810 height 377
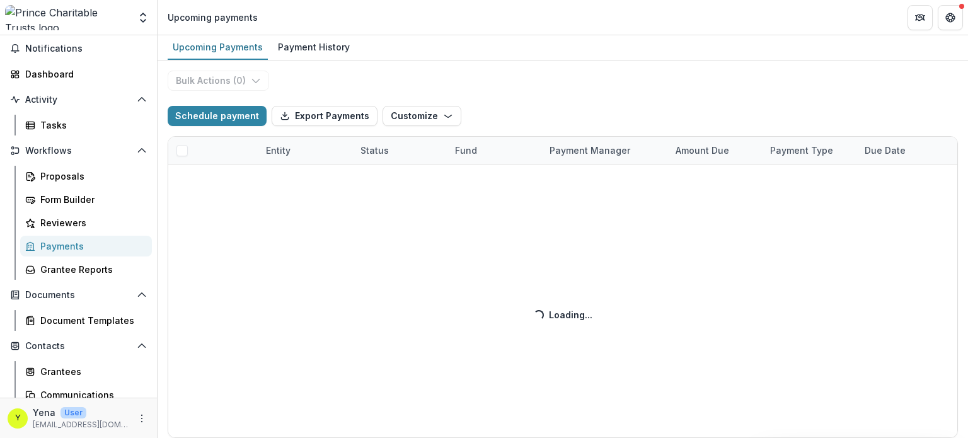
click at [514, 110] on div "Bulk Actions ( 0 ) Schedule payment Export Payments Customize New Custom Field …" at bounding box center [563, 248] width 810 height 377
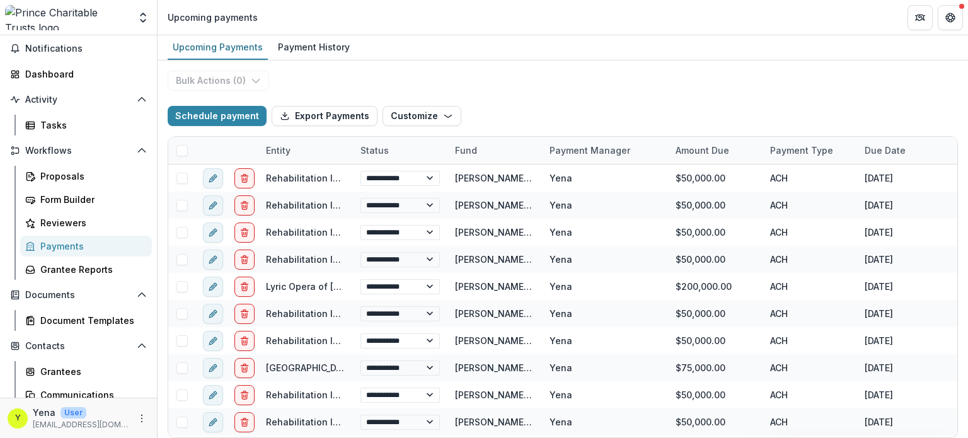
click at [363, 93] on div "**********" at bounding box center [563, 248] width 810 height 377
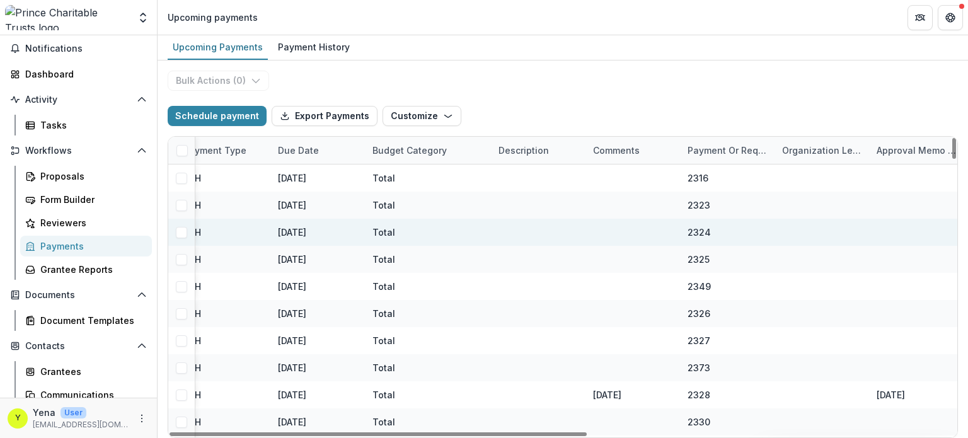
scroll to position [0, 687]
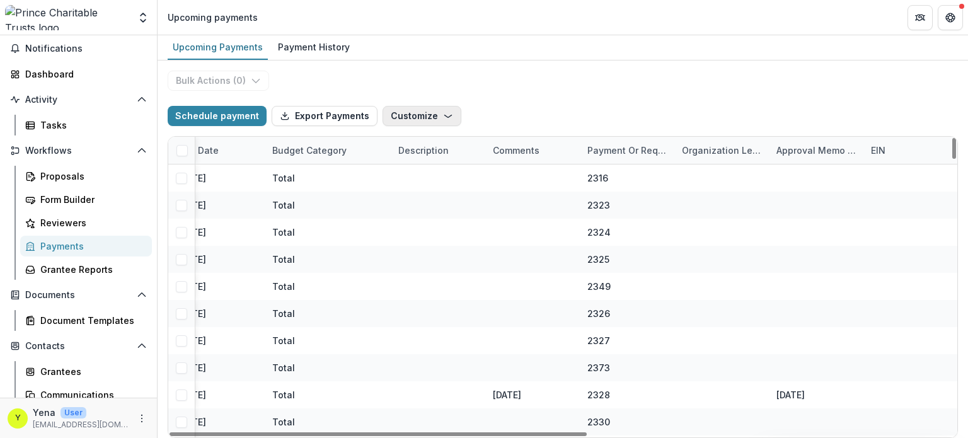
click at [422, 118] on button "Customize" at bounding box center [421, 116] width 79 height 20
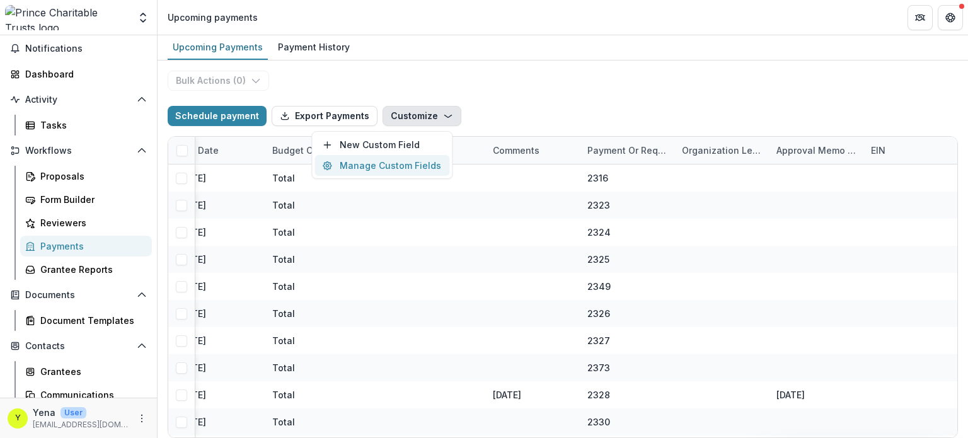
click at [398, 168] on button "Manage Custom Fields" at bounding box center [381, 165] width 135 height 21
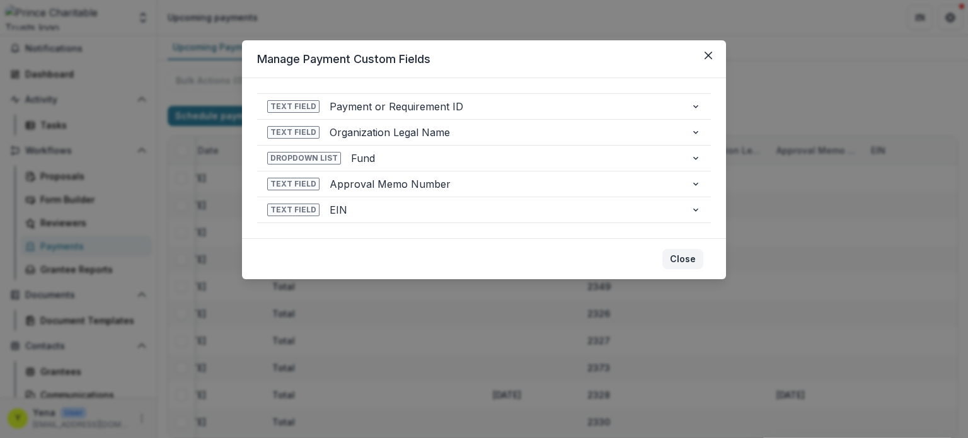
click at [681, 255] on button "Close" at bounding box center [682, 259] width 41 height 20
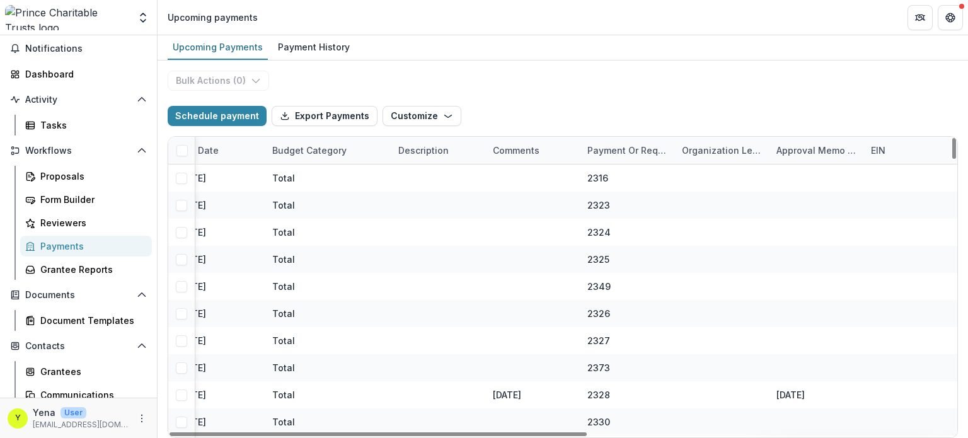
click at [880, 147] on div "EIN" at bounding box center [878, 150] width 30 height 13
click at [719, 80] on div "**********" at bounding box center [563, 248] width 810 height 377
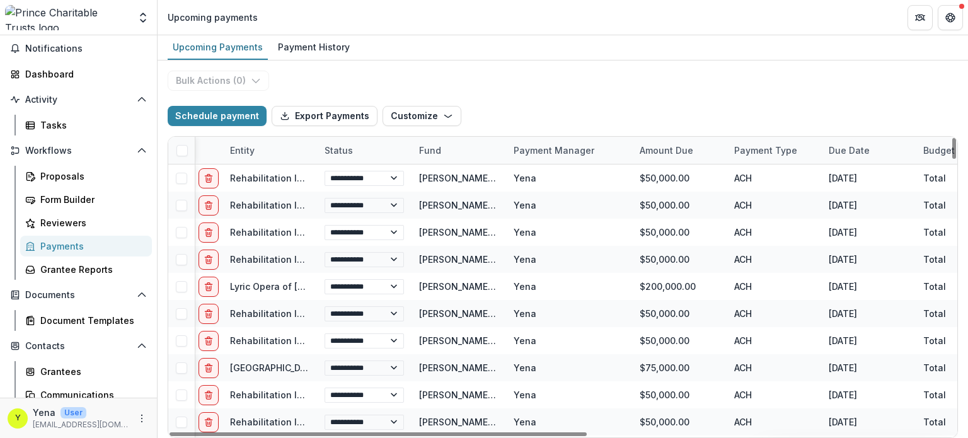
scroll to position [0, 0]
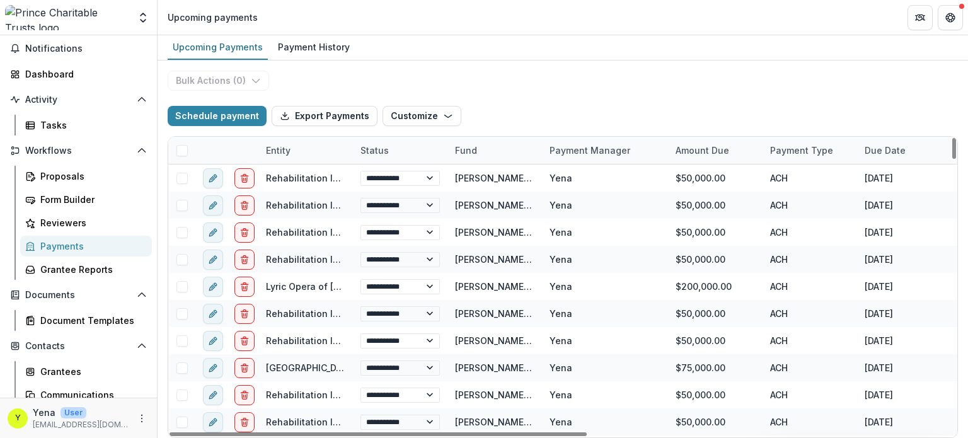
click at [556, 81] on div "**********" at bounding box center [563, 248] width 810 height 377
click at [531, 67] on div "**********" at bounding box center [563, 248] width 810 height 377
click at [363, 57] on div "Upcoming Payments Payment History" at bounding box center [563, 47] width 810 height 25
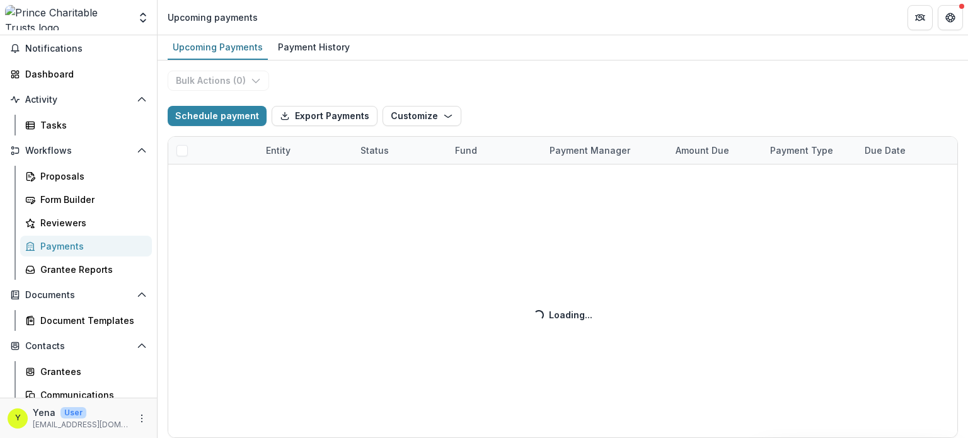
click at [464, 83] on div "Bulk Actions ( 0 ) Schedule payment Export Payments Customize New Custom Field …" at bounding box center [563, 248] width 810 height 377
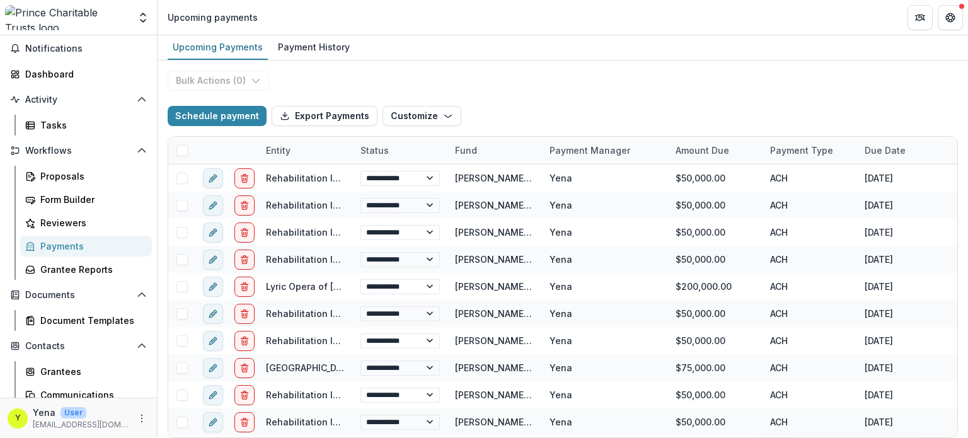
click at [464, 83] on div "**********" at bounding box center [563, 248] width 810 height 377
click at [531, 47] on div "Upcoming Payments Payment History" at bounding box center [563, 47] width 810 height 25
click at [572, 80] on div "**********" at bounding box center [563, 248] width 810 height 377
click at [543, 88] on div "**********" at bounding box center [563, 248] width 810 height 377
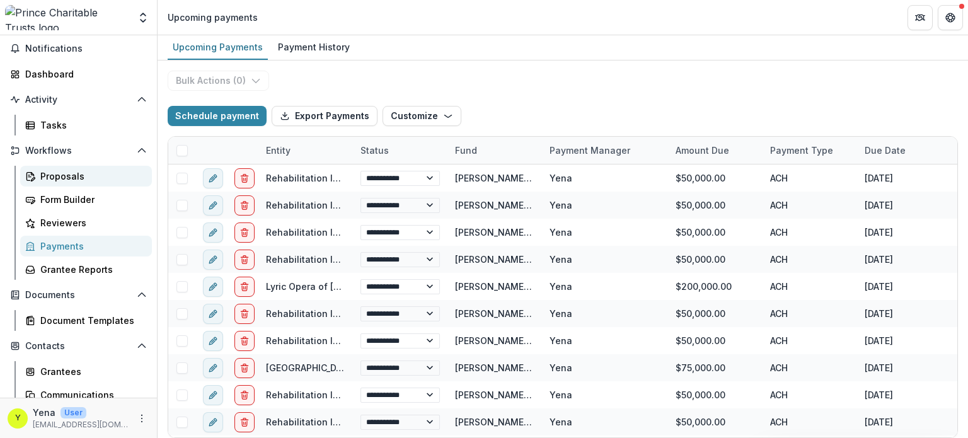
click at [71, 176] on div "Proposals" at bounding box center [90, 175] width 101 height 13
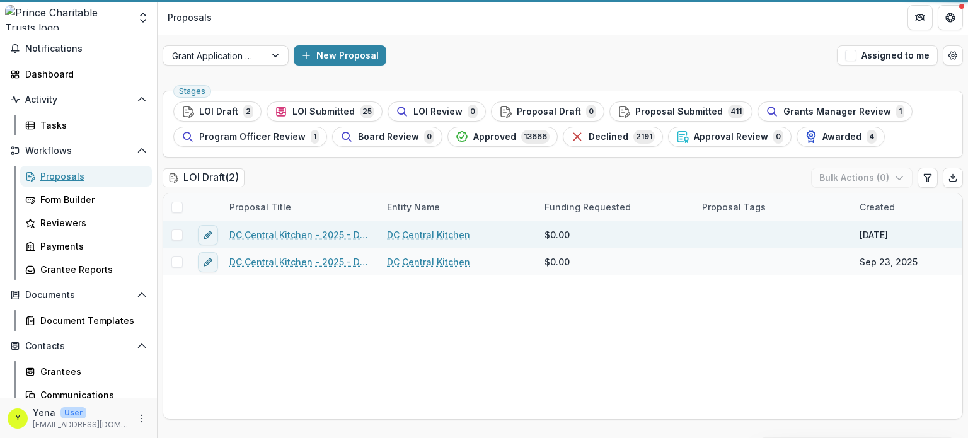
scroll to position [16, 0]
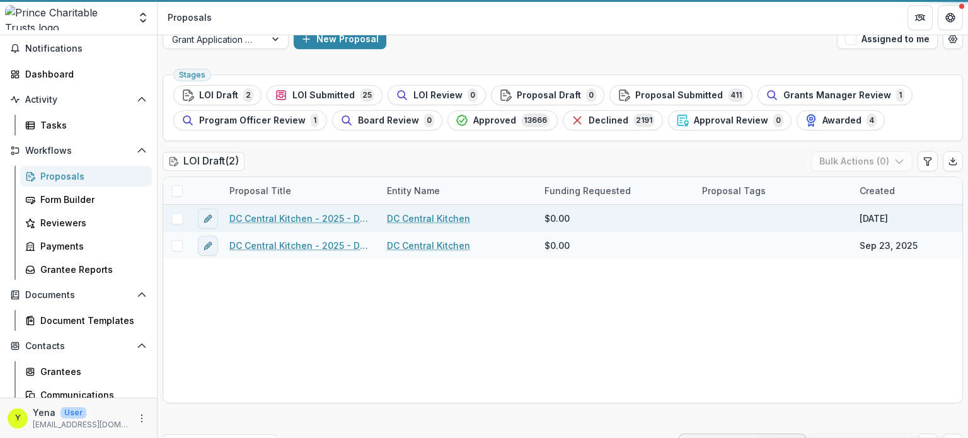
click at [307, 213] on link "DC Central Kitchen - 2025 - DC - Full Application" at bounding box center [300, 218] width 142 height 13
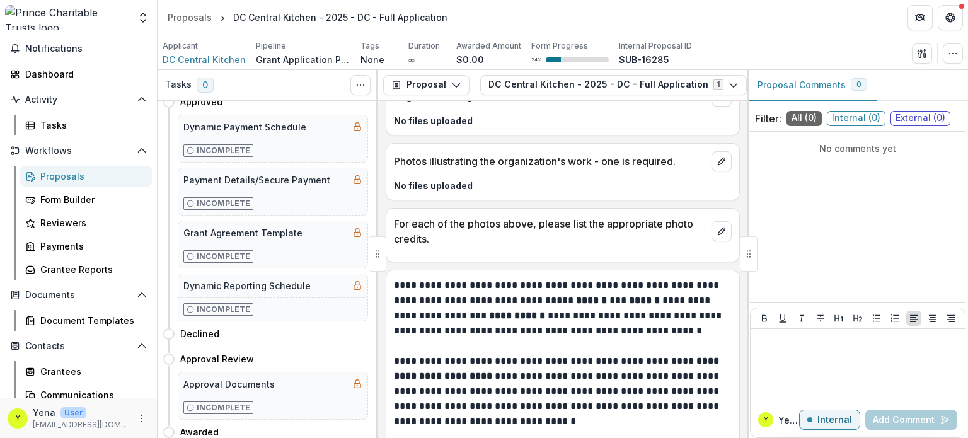
scroll to position [1903, 0]
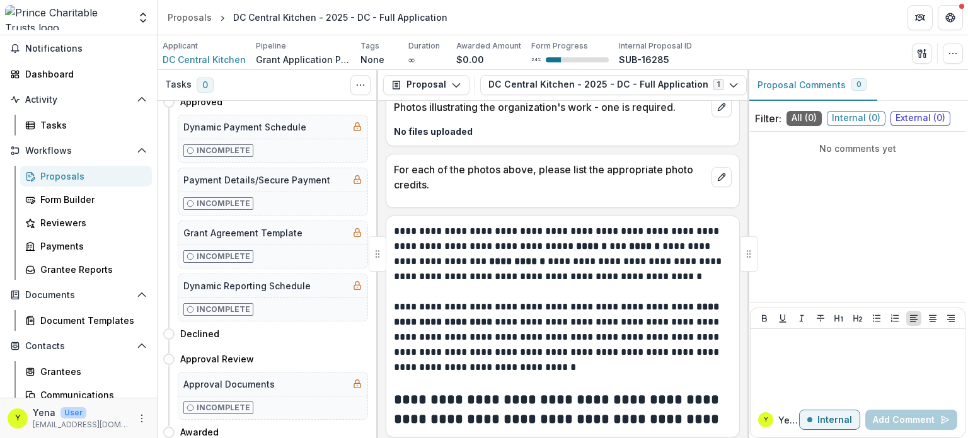
click at [69, 17] on img at bounding box center [67, 17] width 124 height 25
click at [70, 13] on img at bounding box center [67, 17] width 124 height 25
click at [187, 13] on div "Proposals" at bounding box center [190, 17] width 44 height 13
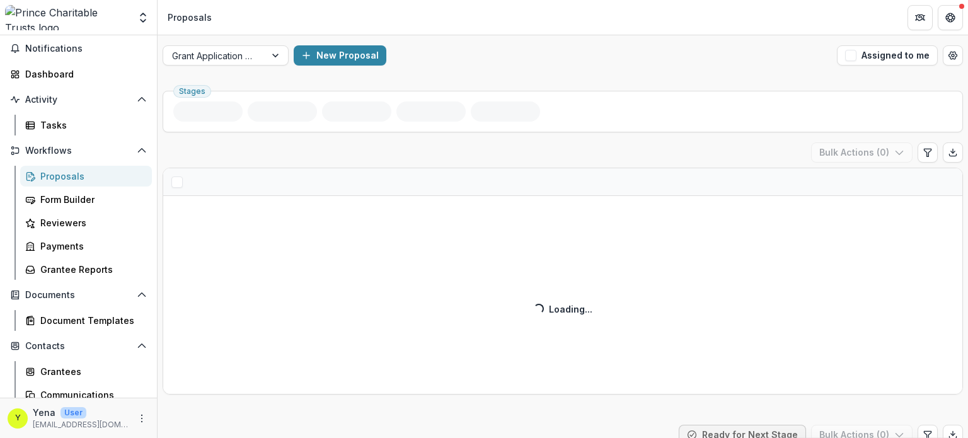
click at [462, 64] on div "New Proposal" at bounding box center [563, 55] width 538 height 20
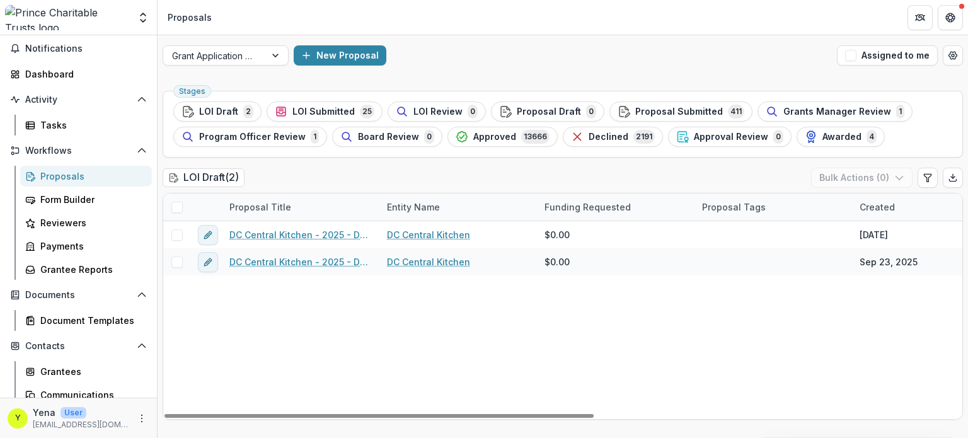
click at [453, 350] on div "DC Central Kitchen - 2025 - DC - Full Application DC Central Kitchen $0.00 Sep …" at bounding box center [901, 320] width 1476 height 198
click at [321, 327] on div "DC Central Kitchen - 2025 - DC - Full Application DC Central Kitchen $0.00 Sep …" at bounding box center [901, 320] width 1476 height 198
click at [497, 371] on div "DC Central Kitchen - 2025 - DC - Full Application DC Central Kitchen $0.00 Sep …" at bounding box center [901, 320] width 1476 height 198
click at [445, 360] on div "DC Central Kitchen - 2025 - DC - Full Application DC Central Kitchen $0.00 Sep …" at bounding box center [901, 320] width 1476 height 198
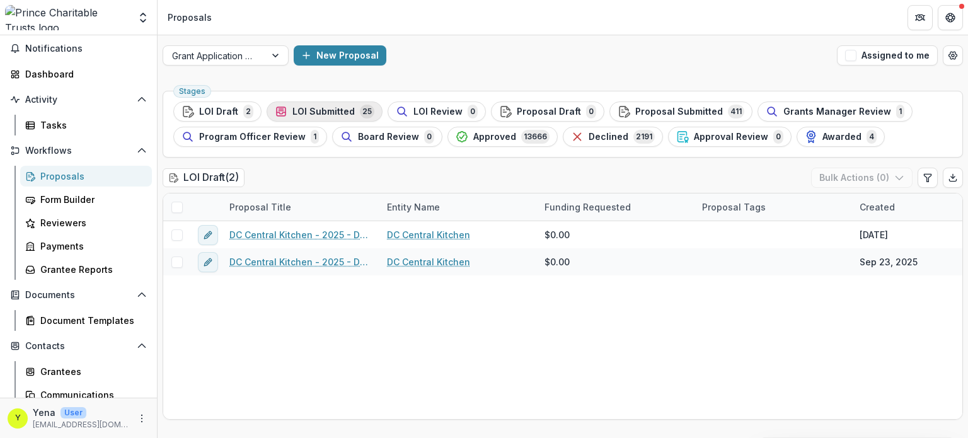
click at [338, 115] on span "LOI Submitted" at bounding box center [323, 111] width 62 height 11
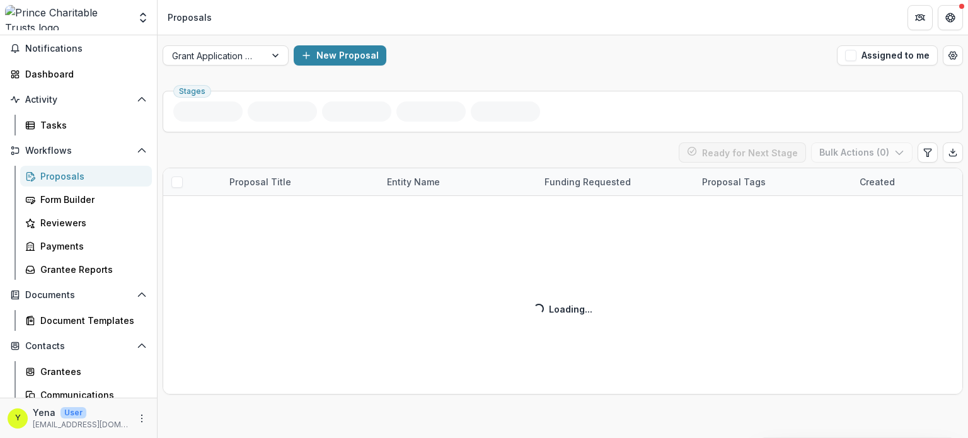
click at [415, 73] on div "Grant Application Process New Proposal Assigned to me" at bounding box center [563, 55] width 810 height 40
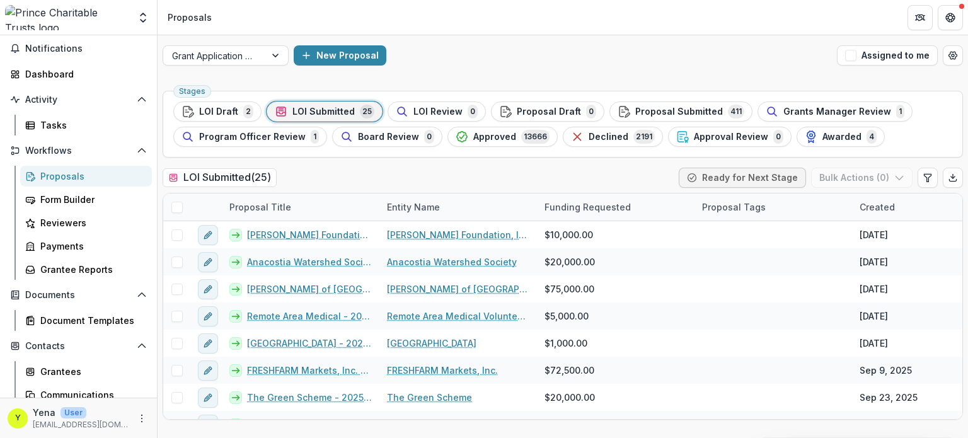
click at [449, 79] on div "Grant Application Process New Proposal Assigned to me Stages LOI Draft 2 LOI Su…" at bounding box center [563, 236] width 810 height 403
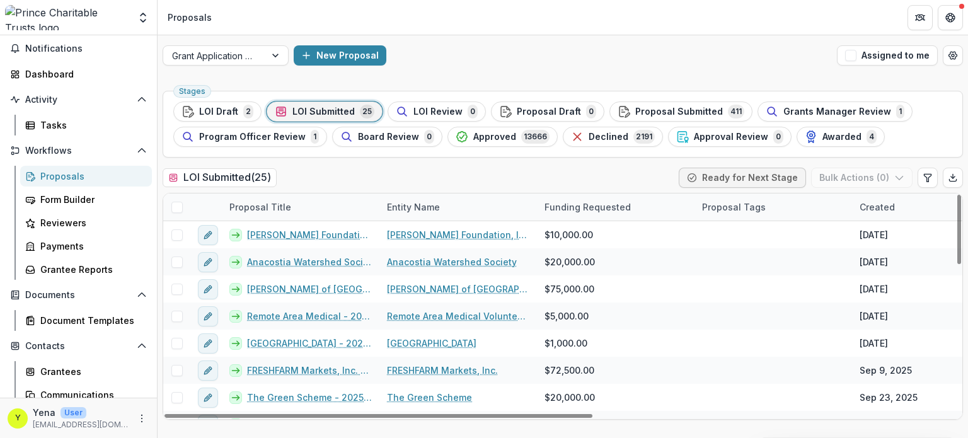
click at [370, 173] on div "LOI Submitted ( 25 ) Ready for Next Stage Bulk Actions ( 0 )" at bounding box center [563, 180] width 800 height 25
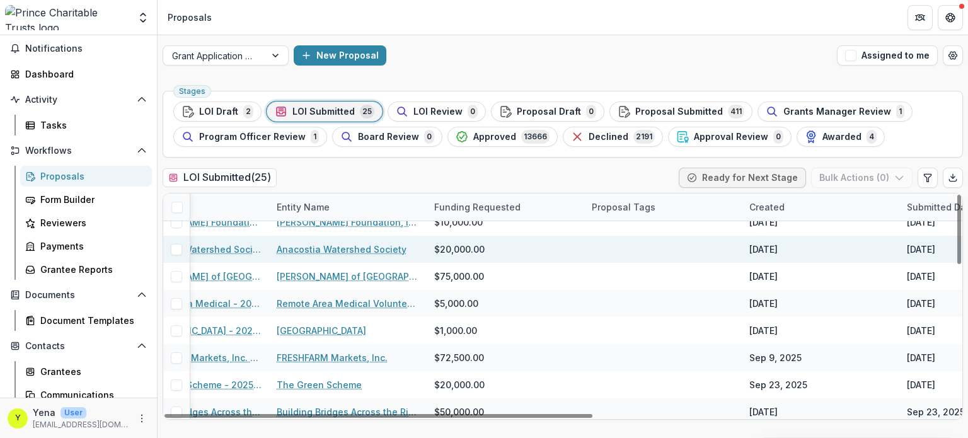
scroll to position [13, 0]
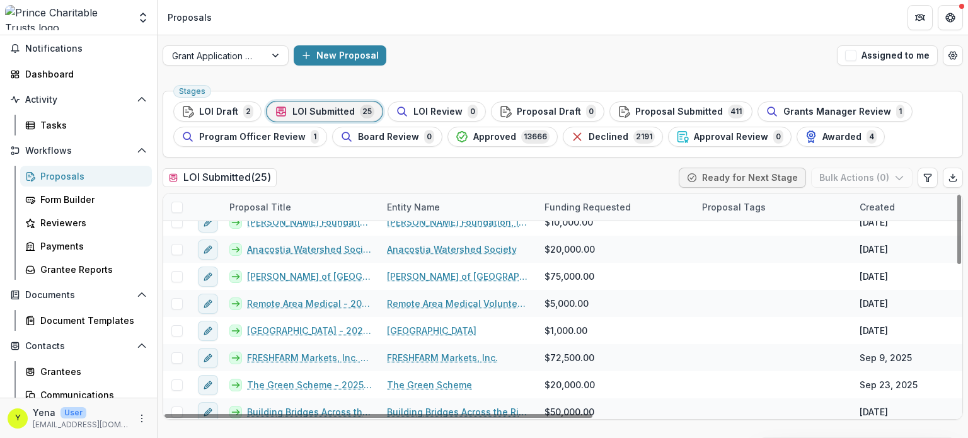
click at [395, 163] on div "Stages LOI Draft 2 LOI Submitted 25 LOI Review 0 Proposal Draft 0 Proposal Subm…" at bounding box center [563, 262] width 810 height 352
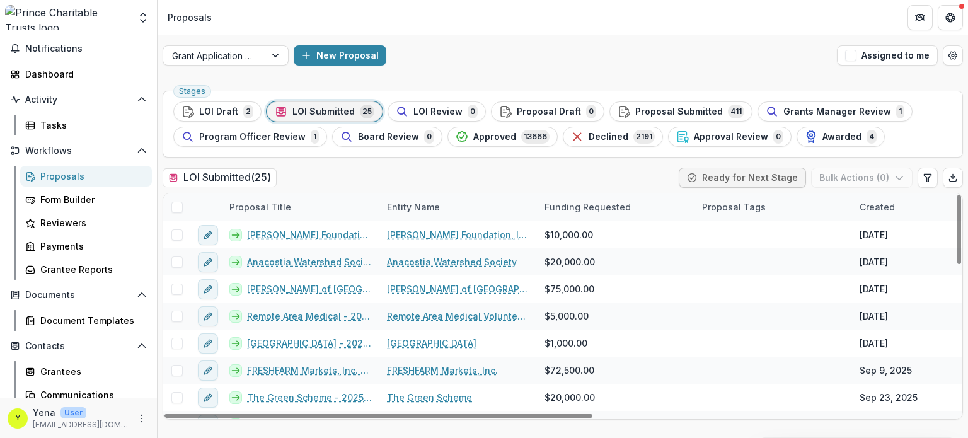
scroll to position [0, 0]
click at [460, 175] on div "LOI Submitted ( 25 ) Ready for Next Stage Bulk Actions ( 0 )" at bounding box center [563, 180] width 800 height 25
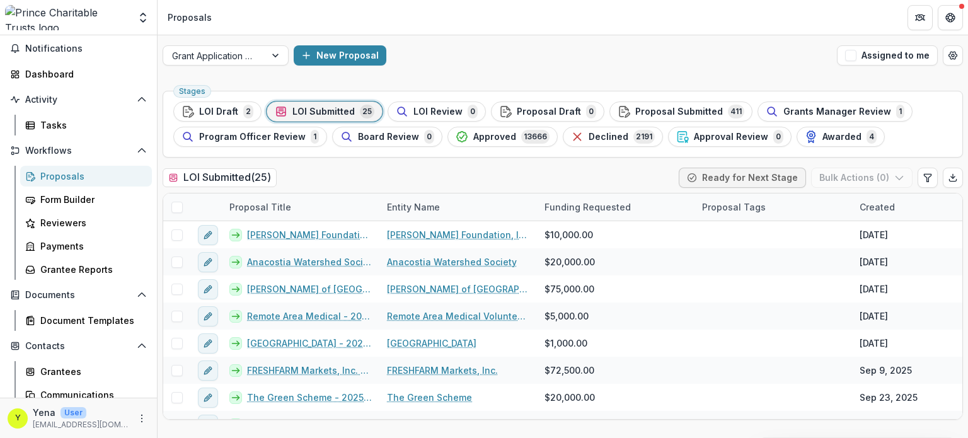
click at [460, 175] on div "LOI Submitted ( 25 ) Ready for Next Stage Bulk Actions ( 0 )" at bounding box center [563, 180] width 800 height 25
click at [326, 110] on span "LOI Submitted" at bounding box center [323, 111] width 62 height 11
click at [456, 62] on div "New Proposal" at bounding box center [563, 55] width 538 height 20
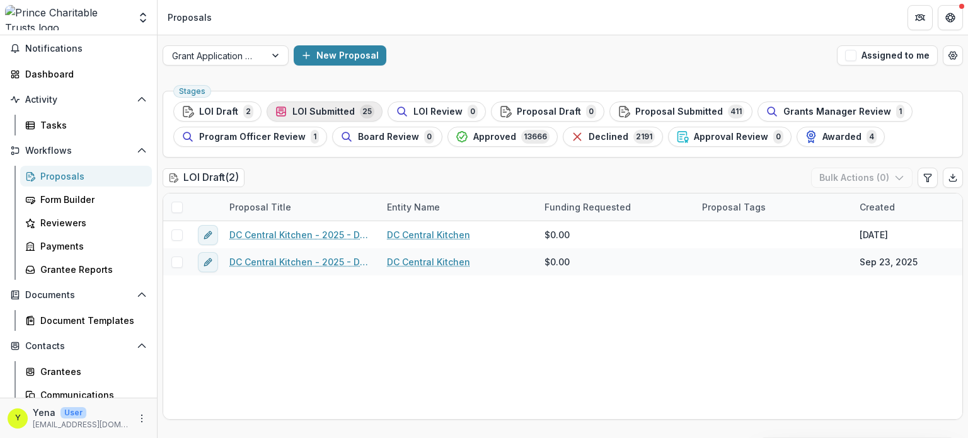
click at [314, 106] on span "LOI Submitted" at bounding box center [323, 111] width 62 height 11
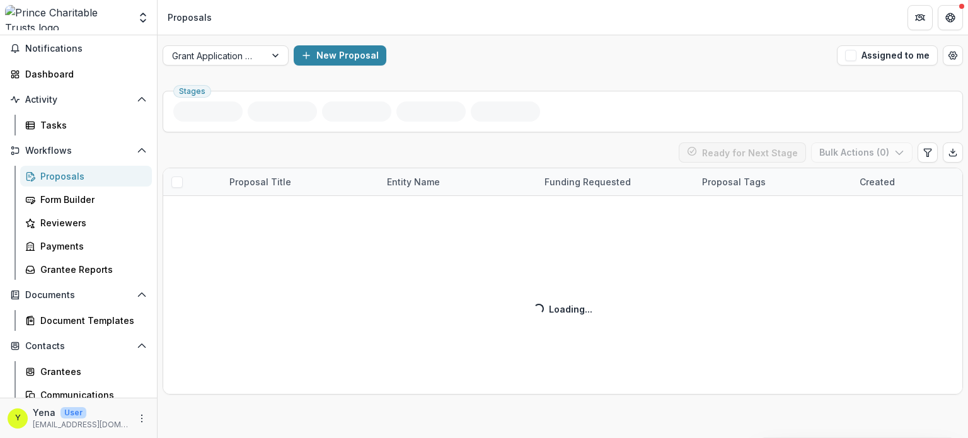
click at [539, 35] on div "Grant Application Process New Proposal Assigned to me" at bounding box center [563, 55] width 810 height 40
click at [466, 65] on div "Grant Application Process New Proposal Assigned to me" at bounding box center [563, 55] width 810 height 40
click at [316, 159] on div "LOI Submitted ( 25 ) Loading... Ready for Next Stage Bulk Actions ( 0 ) Proposa…" at bounding box center [563, 268] width 800 height 252
click at [422, 81] on div "Grant Application Process New Proposal Assigned to me Stages LOI Submitted ( 25…" at bounding box center [563, 236] width 810 height 403
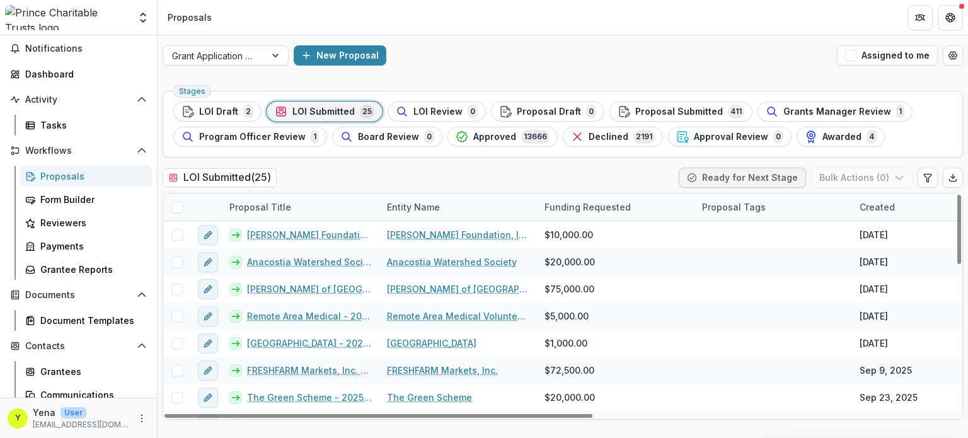
click at [319, 173] on div "LOI Submitted ( 25 ) Ready for Next Stage Bulk Actions ( 0 )" at bounding box center [563, 180] width 800 height 25
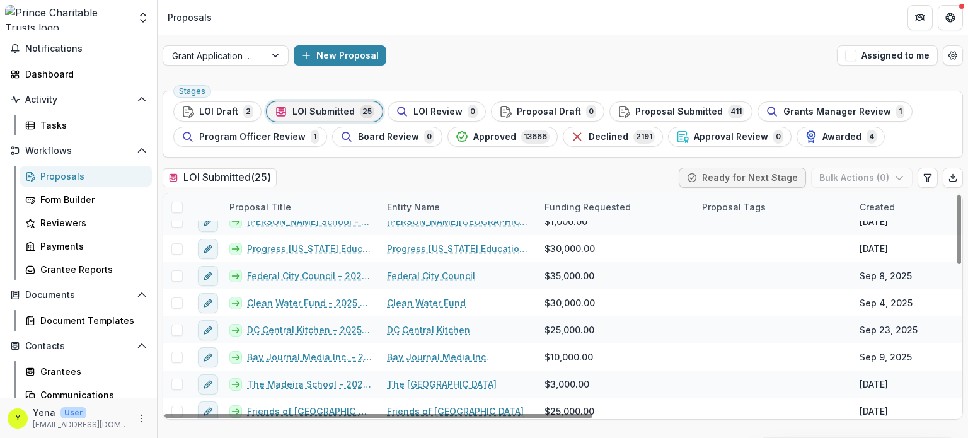
scroll to position [479, 0]
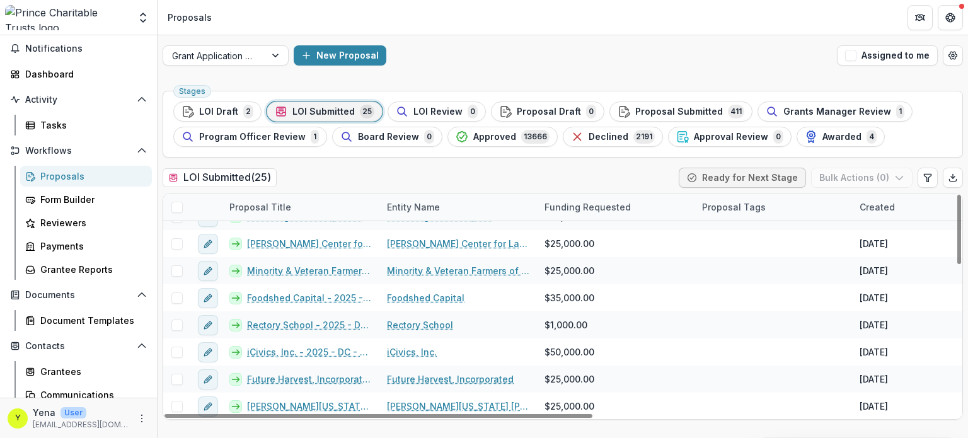
click at [361, 178] on div "LOI Submitted ( 25 ) Ready for Next Stage Bulk Actions ( 0 )" at bounding box center [563, 180] width 800 height 25
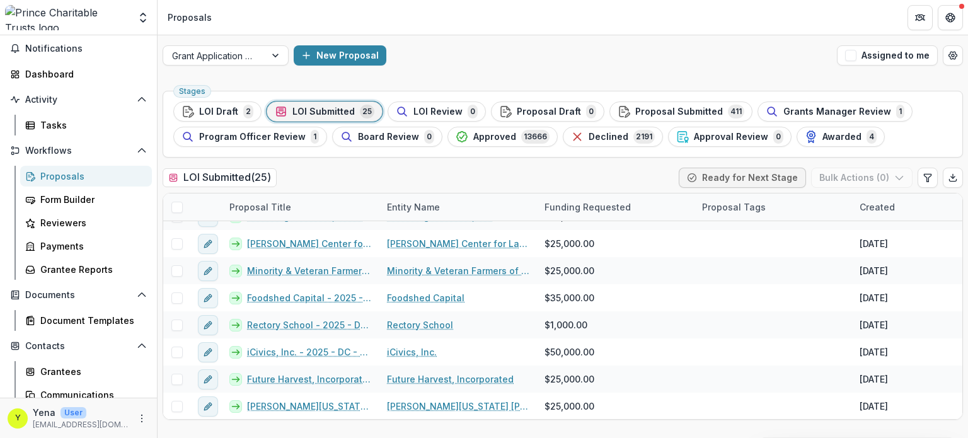
click at [361, 178] on div "LOI Submitted ( 25 ) Ready for Next Stage Bulk Actions ( 0 )" at bounding box center [563, 180] width 800 height 25
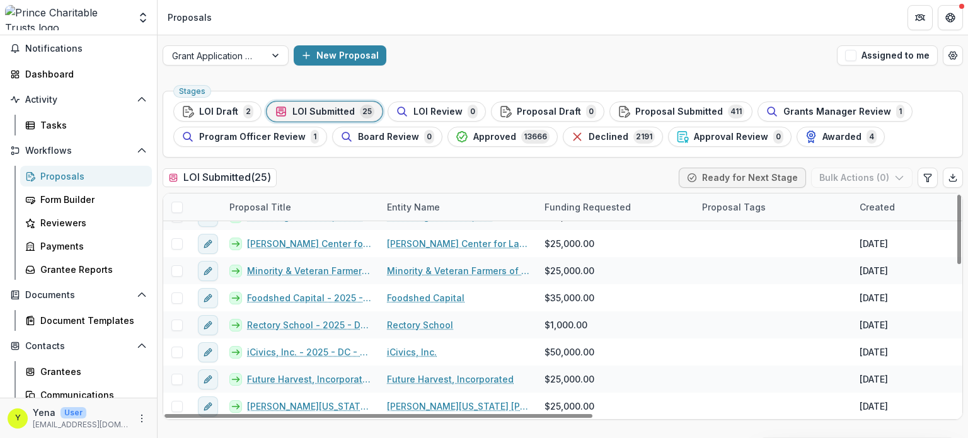
click at [335, 169] on div "LOI Submitted ( 25 ) Ready for Next Stage Bulk Actions ( 0 )" at bounding box center [563, 180] width 800 height 25
click at [321, 186] on div "LOI Submitted ( 25 ) Ready for Next Stage Bulk Actions ( 0 )" at bounding box center [563, 180] width 800 height 25
